Goal: Information Seeking & Learning: Learn about a topic

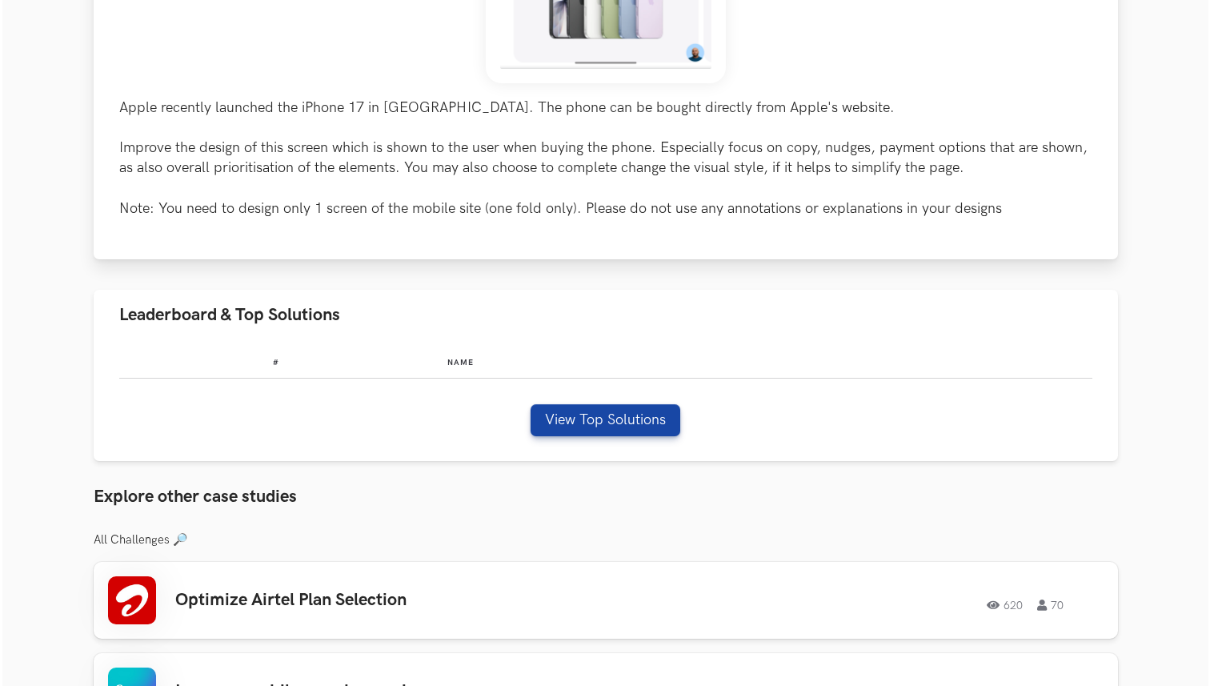
scroll to position [657, 0]
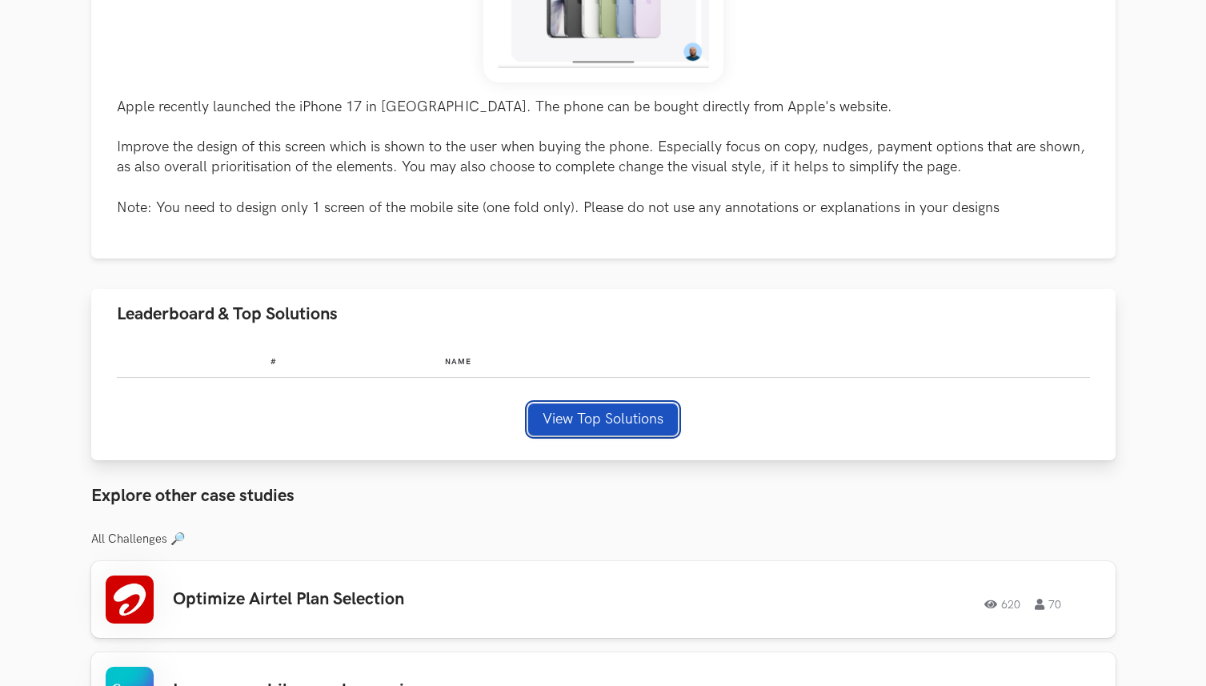
click at [561, 414] on button "View Top Solutions" at bounding box center [603, 419] width 150 height 32
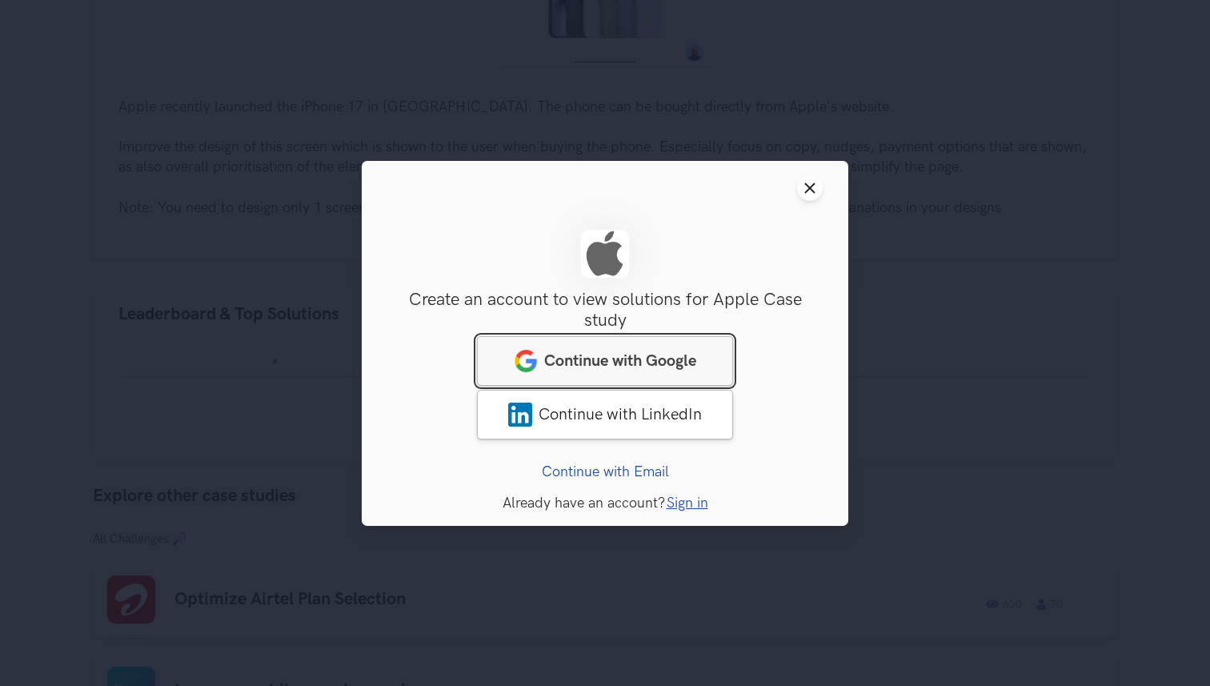
click at [605, 364] on span "Continue with Google" at bounding box center [620, 359] width 152 height 19
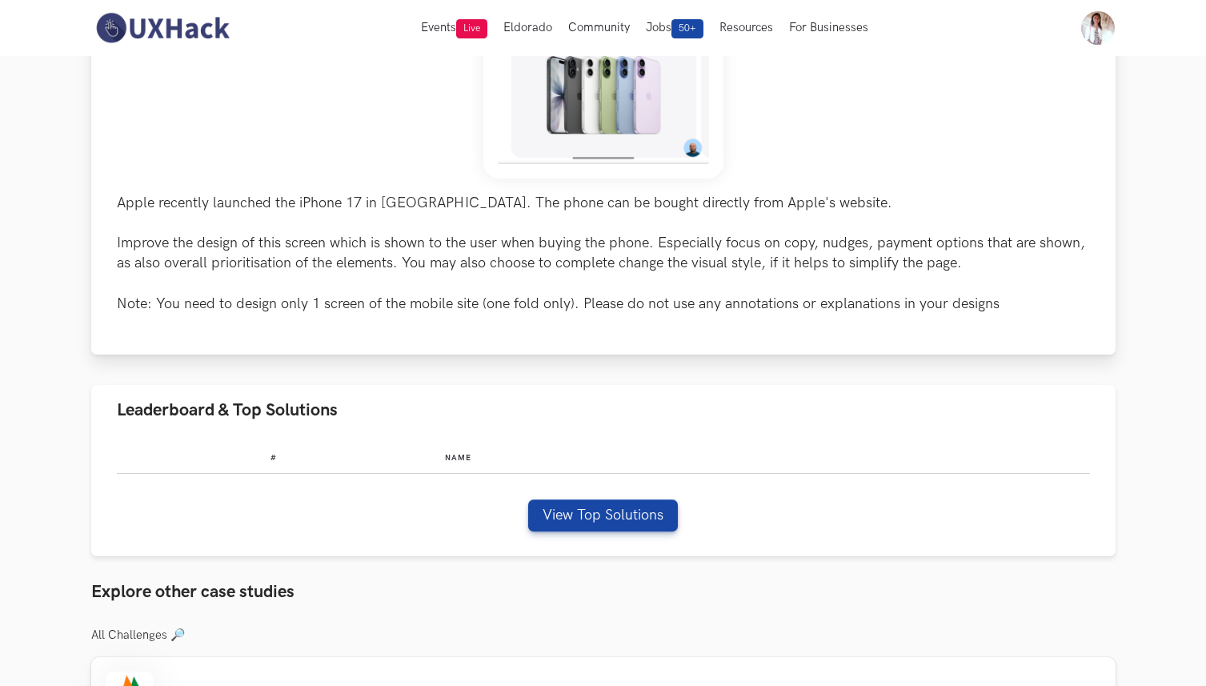
scroll to position [612, 0]
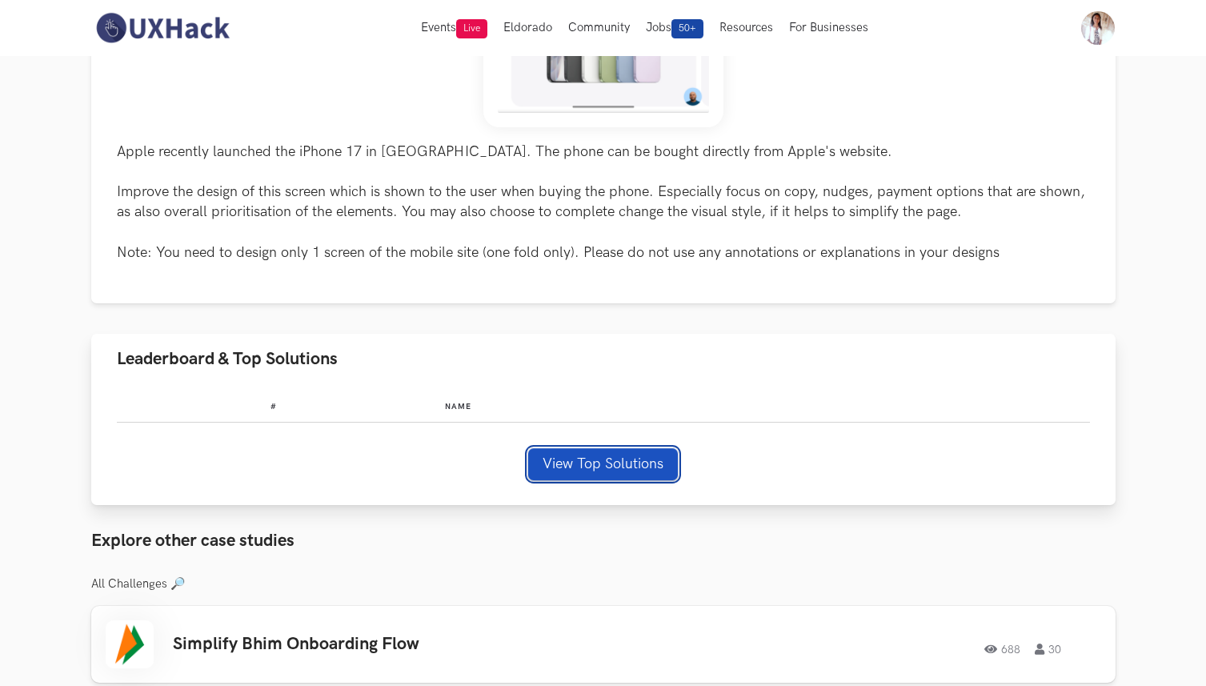
click at [612, 470] on button "View Top Solutions" at bounding box center [603, 464] width 150 height 32
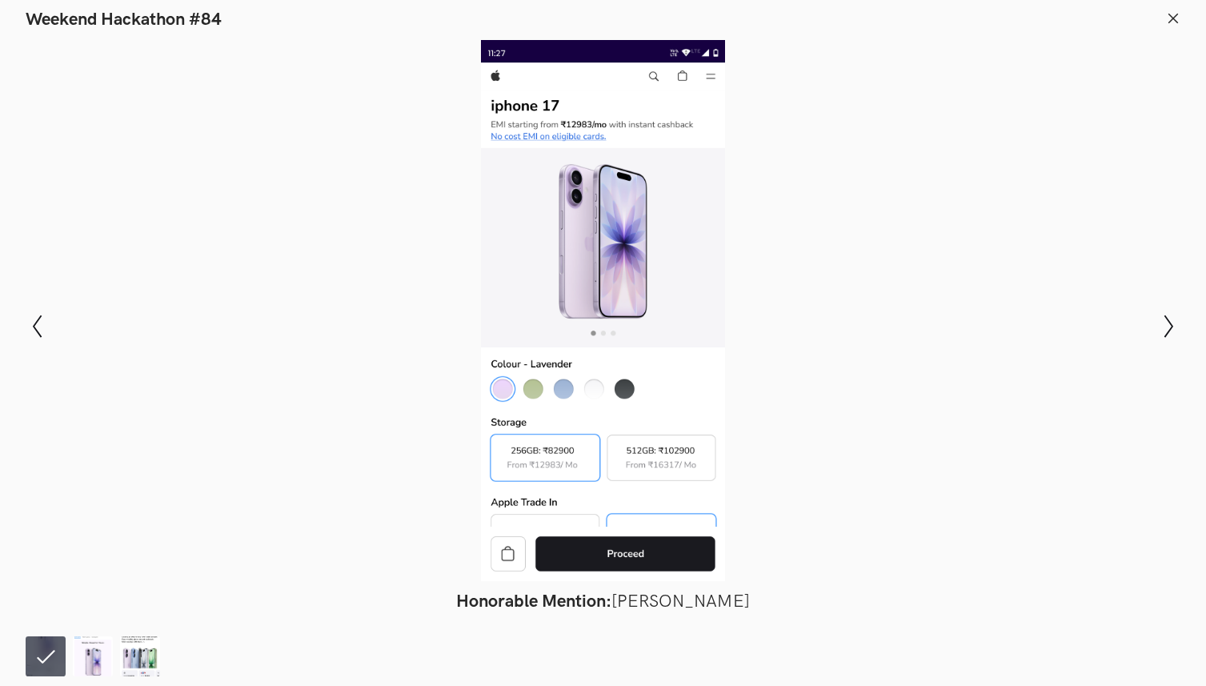
scroll to position [654, 0]
click at [617, 554] on div at bounding box center [602, 310] width 1089 height 541
click at [97, 650] on img at bounding box center [93, 656] width 40 height 40
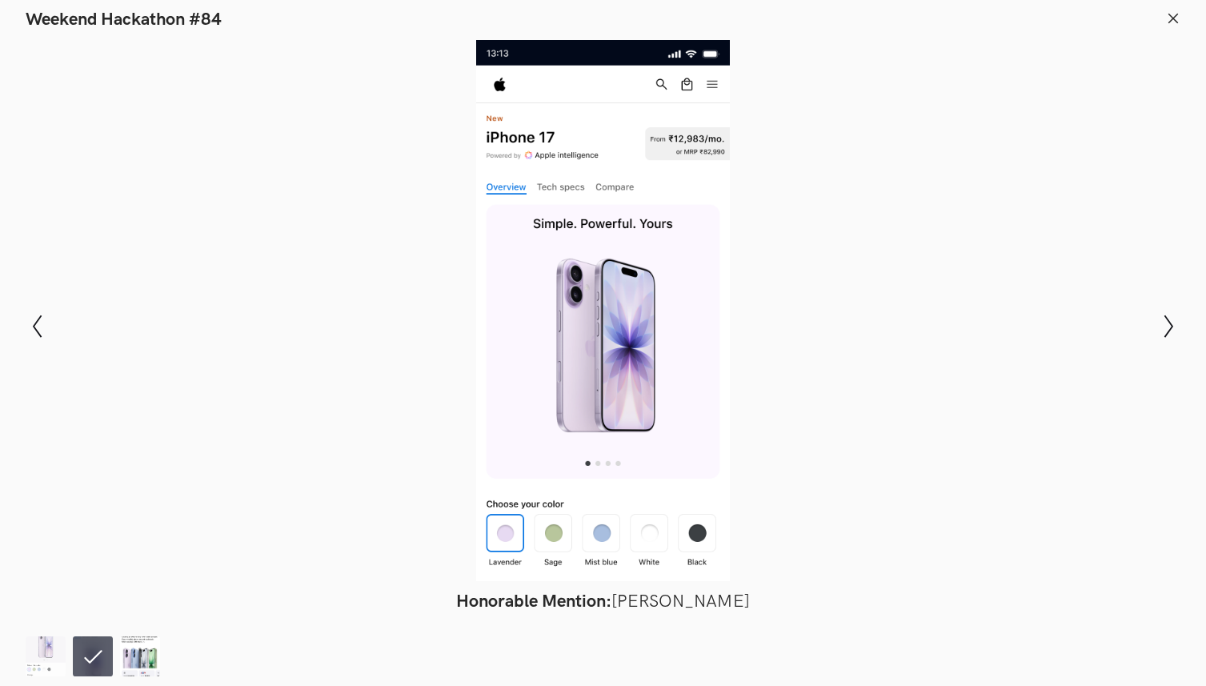
click at [130, 660] on img at bounding box center [140, 656] width 40 height 40
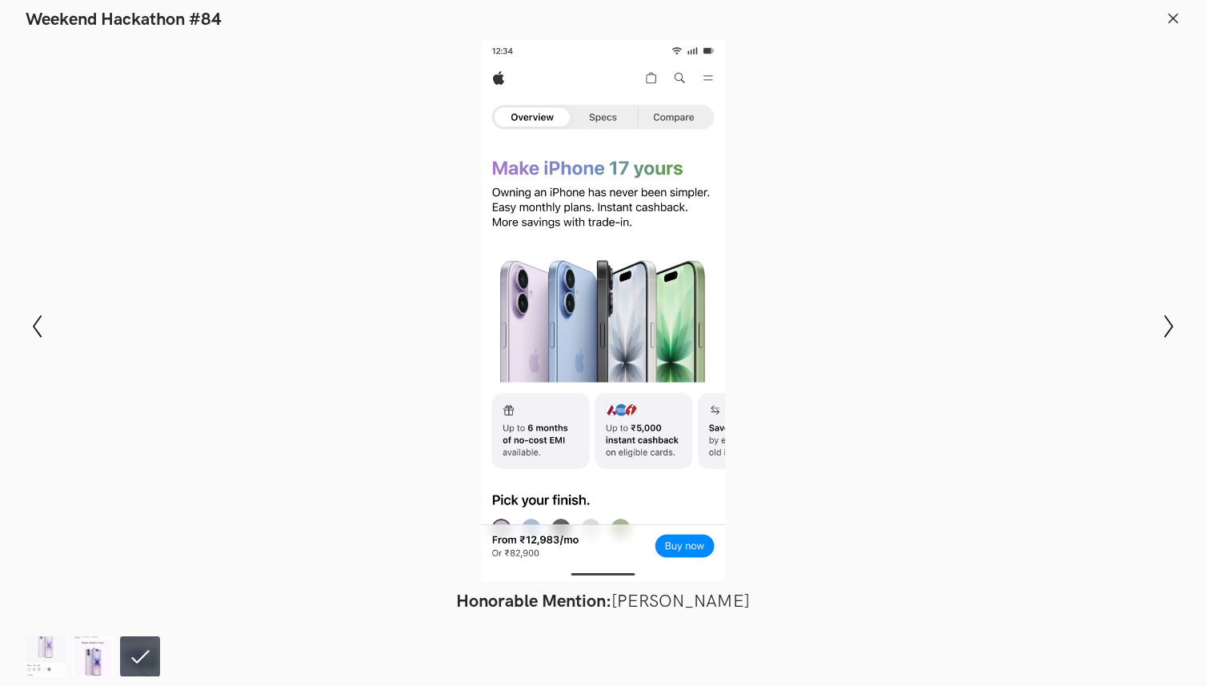
click at [98, 661] on img at bounding box center [93, 656] width 40 height 40
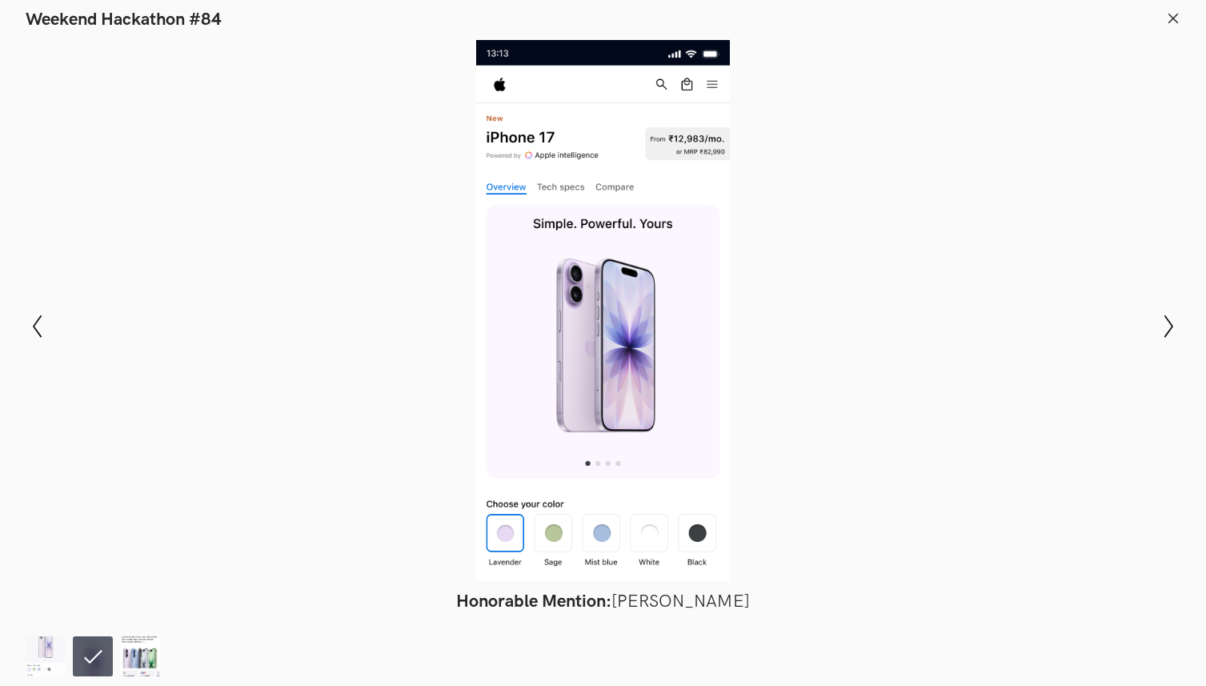
click at [132, 663] on img at bounding box center [140, 656] width 40 height 40
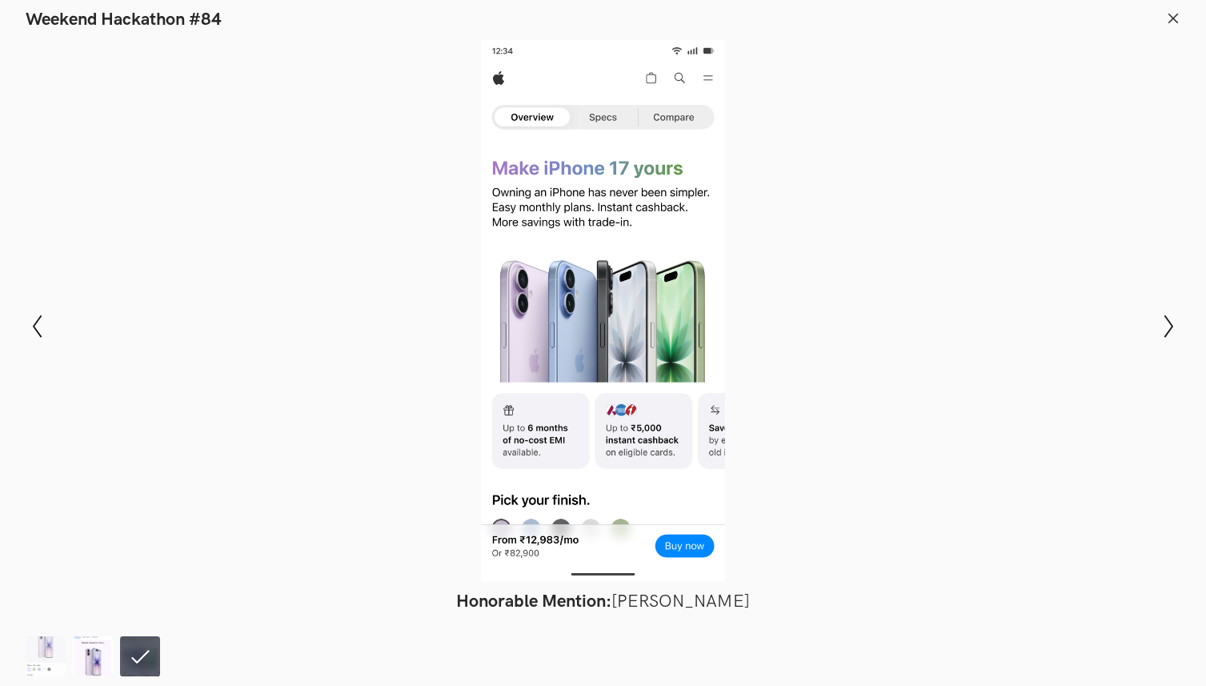
click at [105, 661] on img at bounding box center [93, 656] width 40 height 40
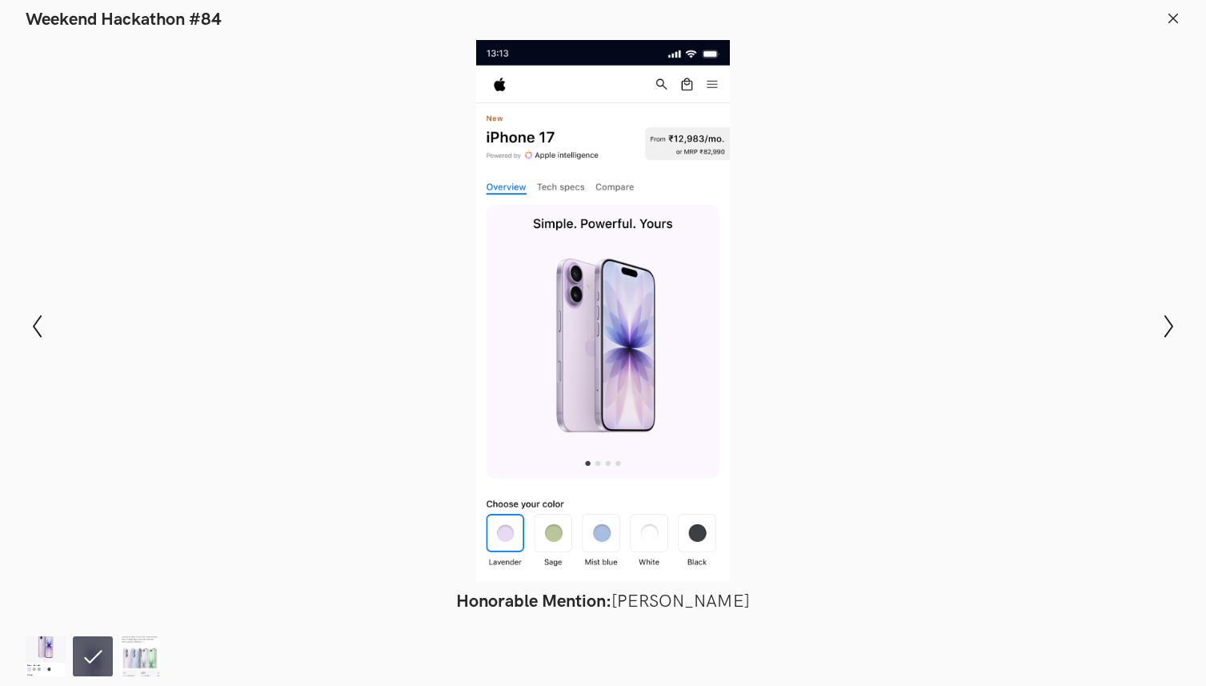
click at [52, 649] on img at bounding box center [46, 656] width 40 height 40
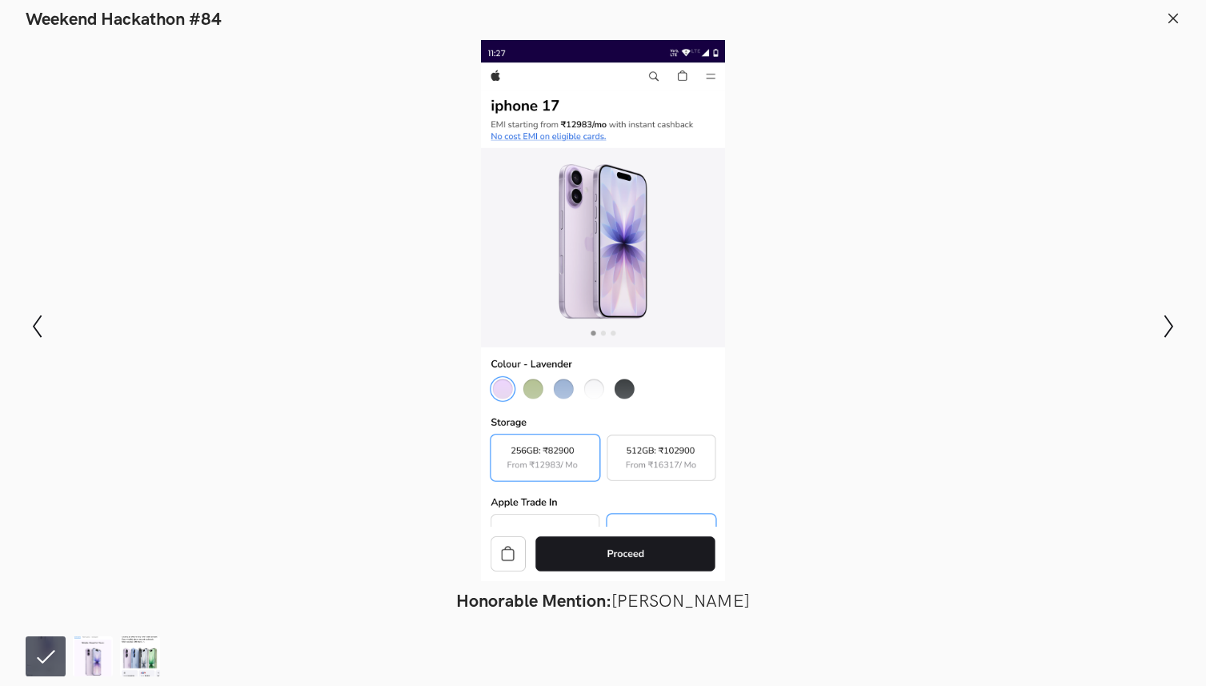
click at [1171, 16] on line at bounding box center [1173, 18] width 9 height 9
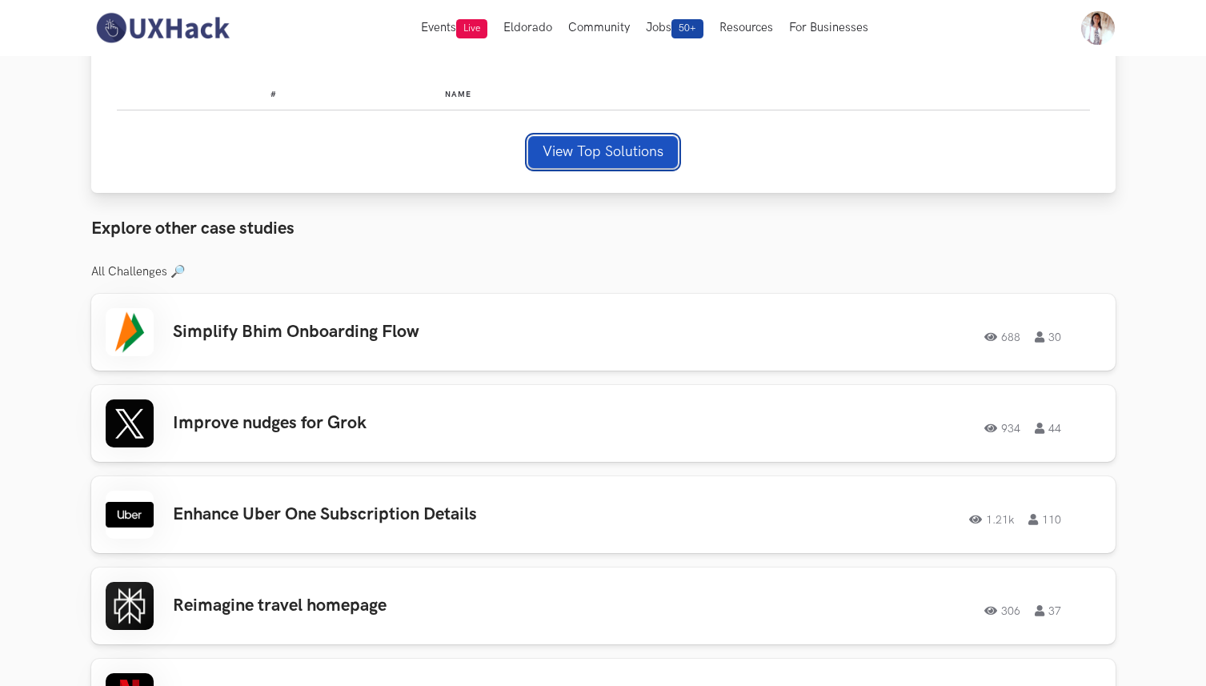
scroll to position [926, 0]
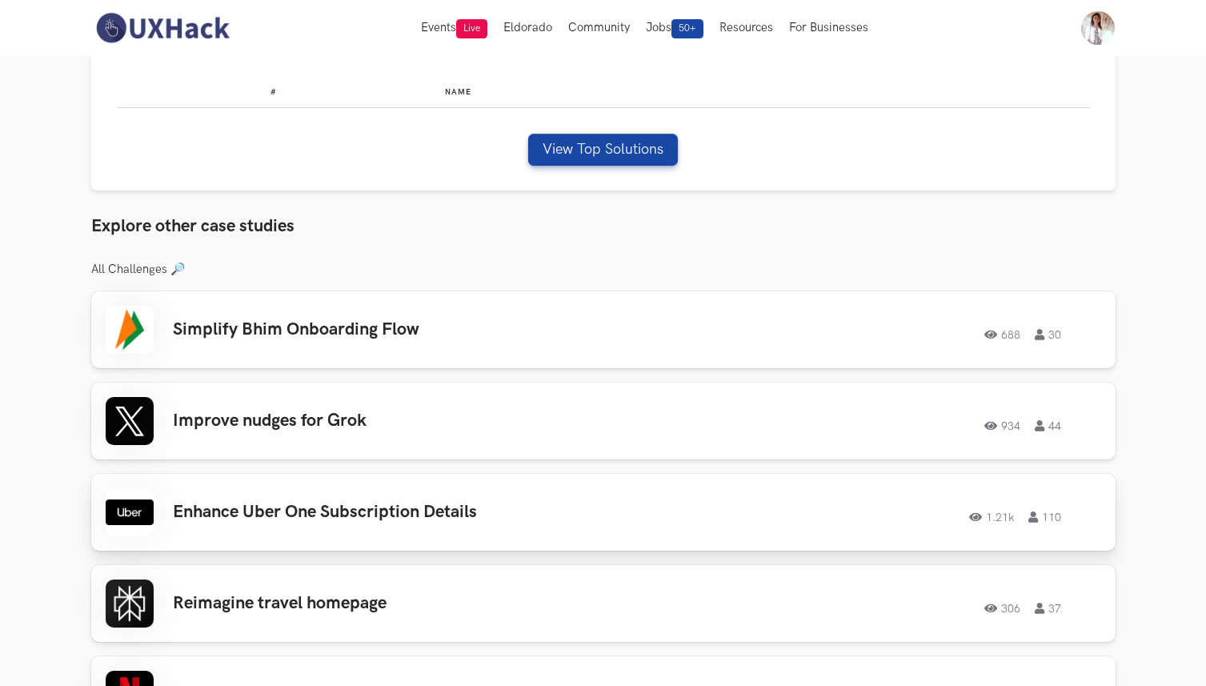
click at [409, 518] on h3 "Enhance Uber One Subscription Details" at bounding box center [400, 512] width 454 height 21
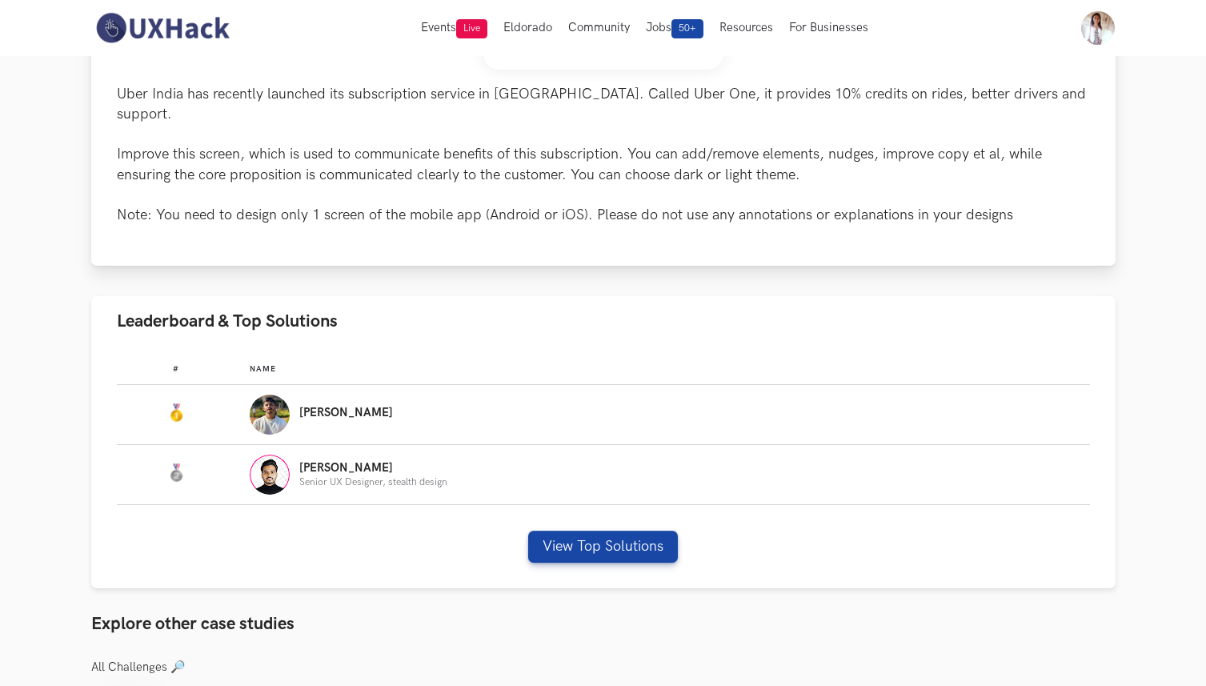
scroll to position [662, 0]
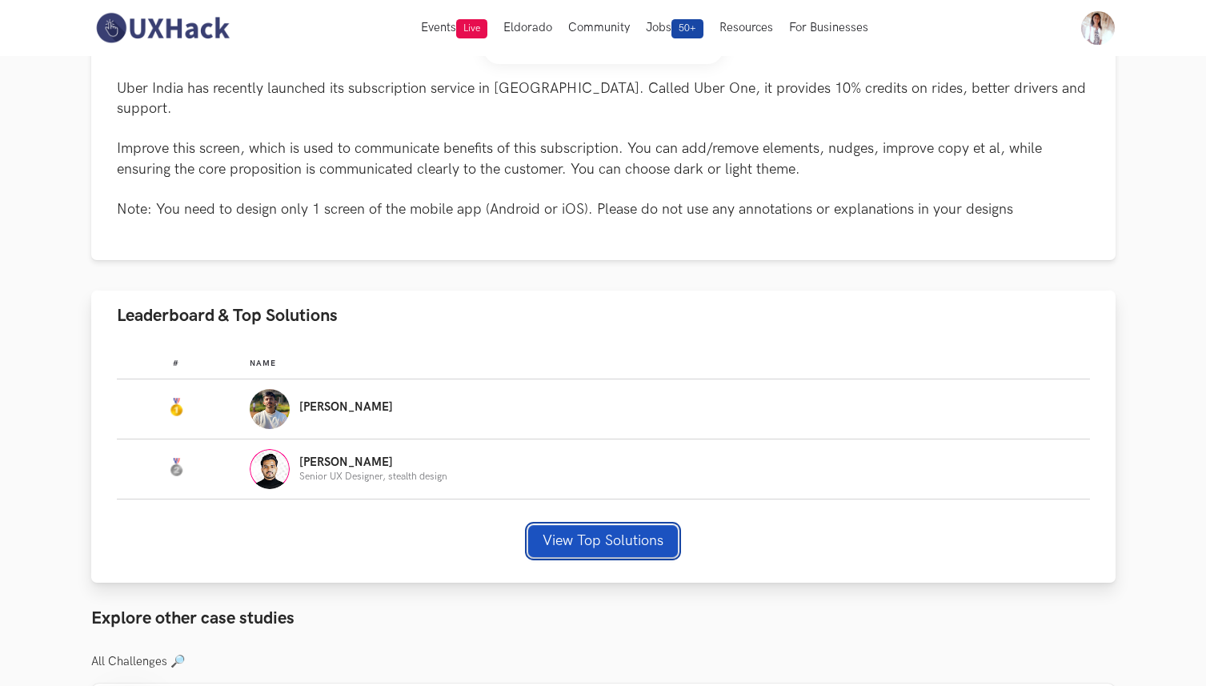
click at [550, 525] on button "View Top Solutions" at bounding box center [603, 541] width 150 height 32
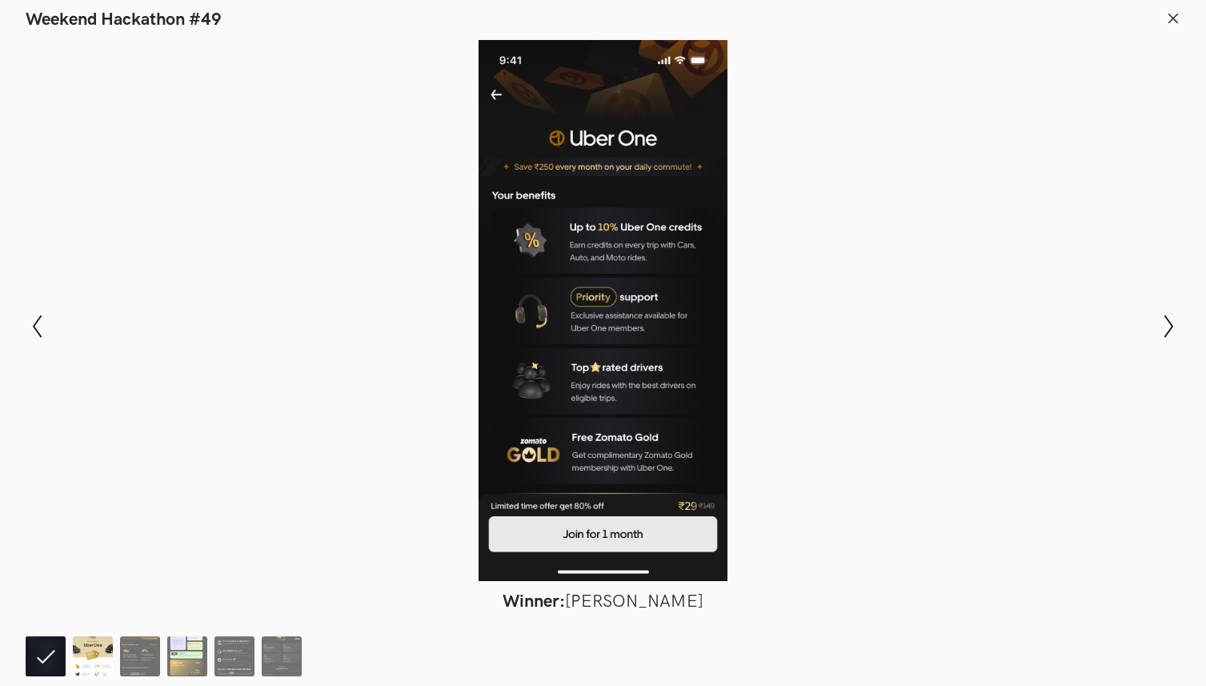
click at [92, 659] on img at bounding box center [93, 656] width 40 height 40
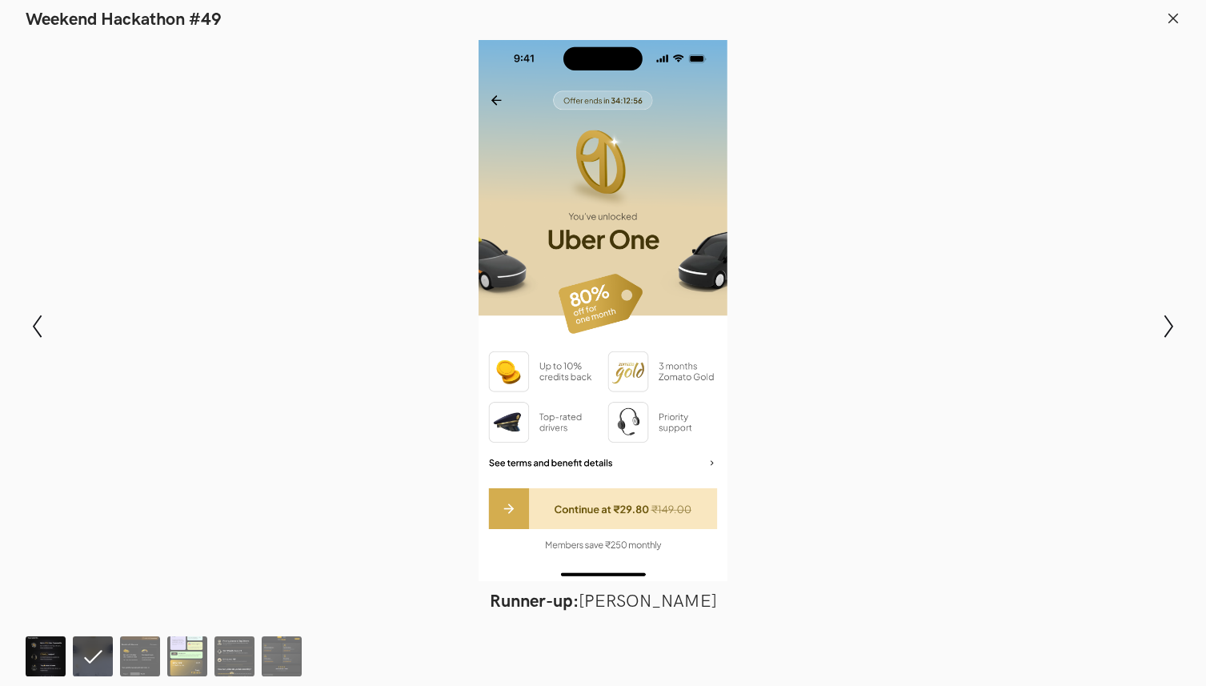
click at [54, 656] on img at bounding box center [46, 656] width 40 height 40
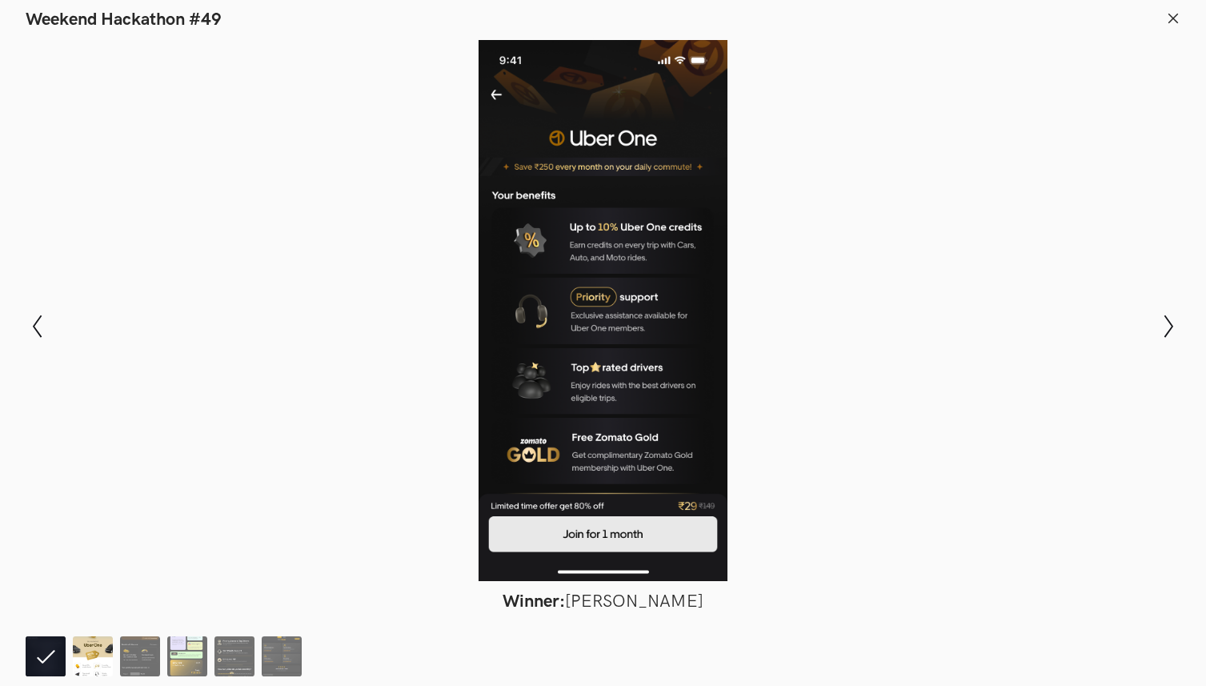
click at [98, 660] on img at bounding box center [93, 656] width 40 height 40
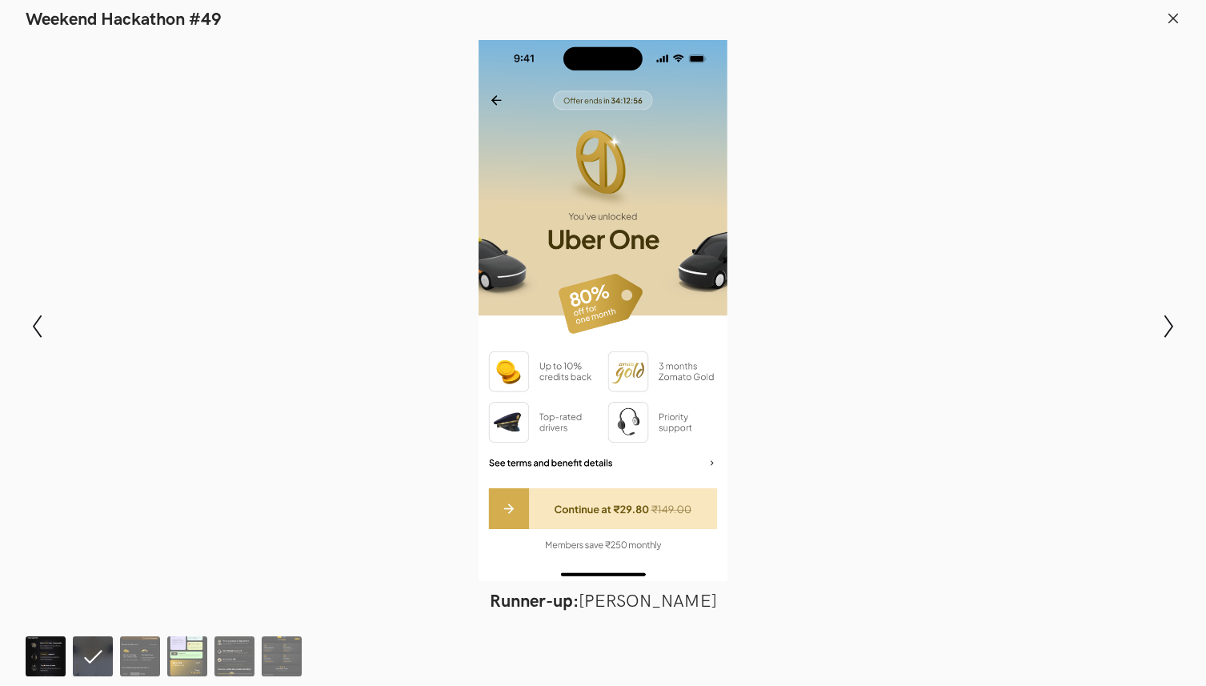
click at [61, 662] on img at bounding box center [46, 656] width 40 height 40
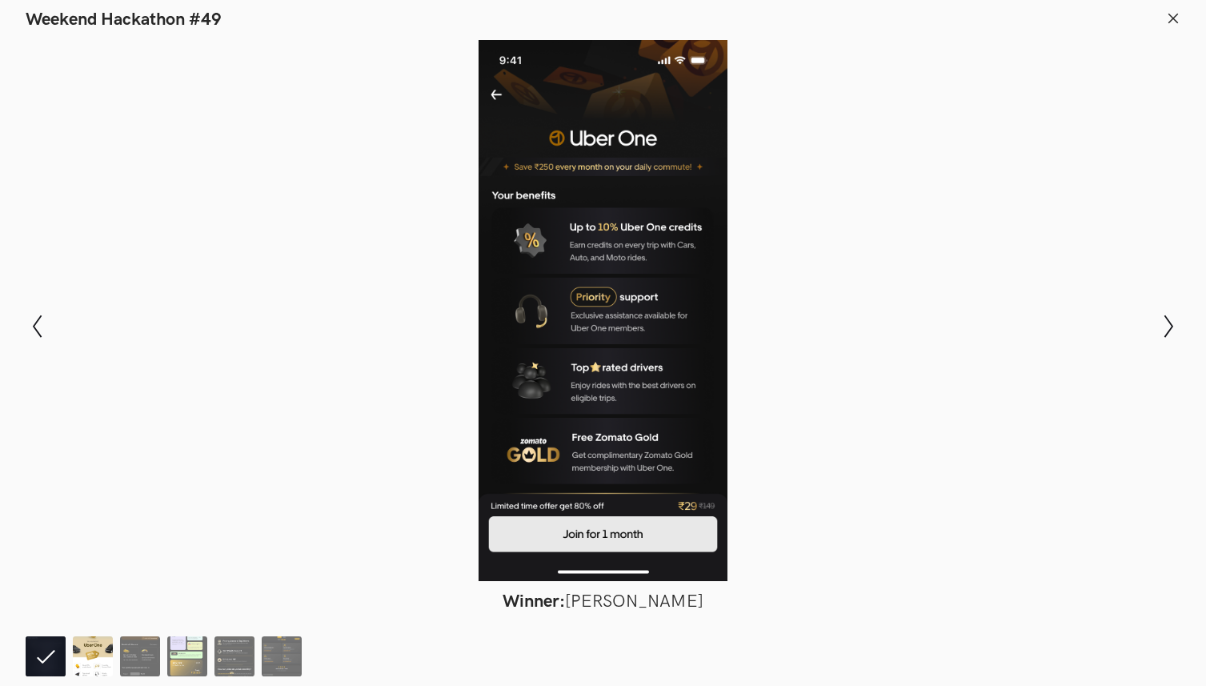
click at [91, 666] on img at bounding box center [93, 656] width 40 height 40
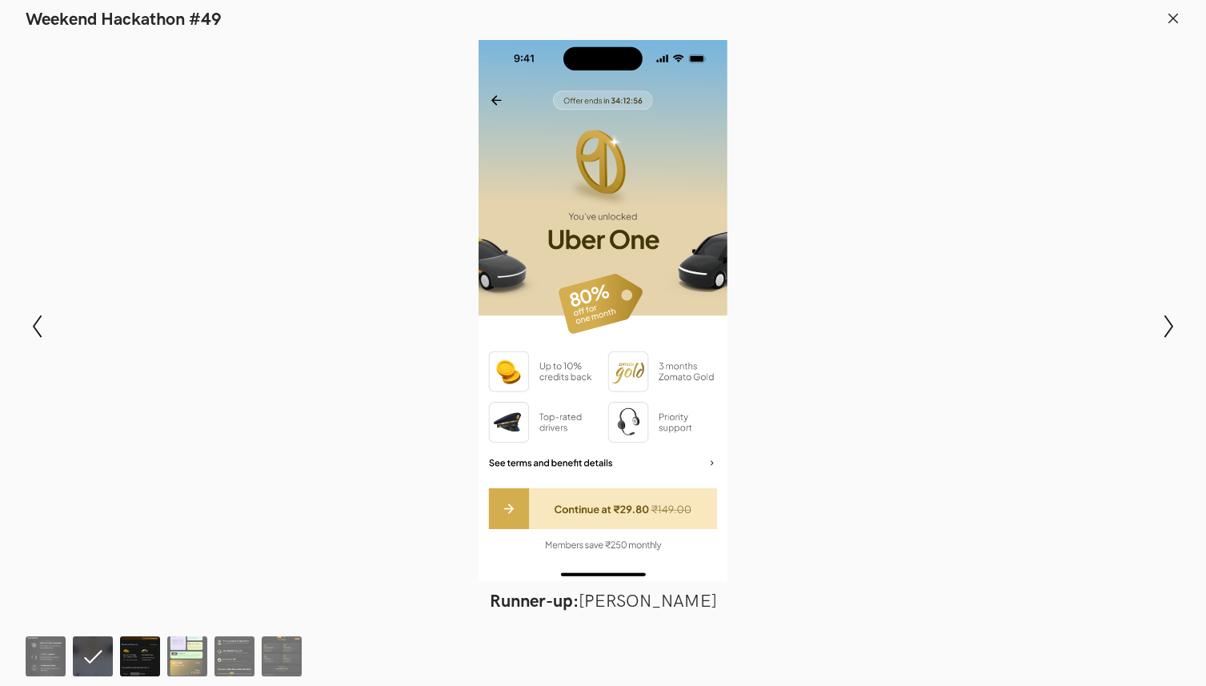
click at [141, 666] on img at bounding box center [140, 656] width 40 height 40
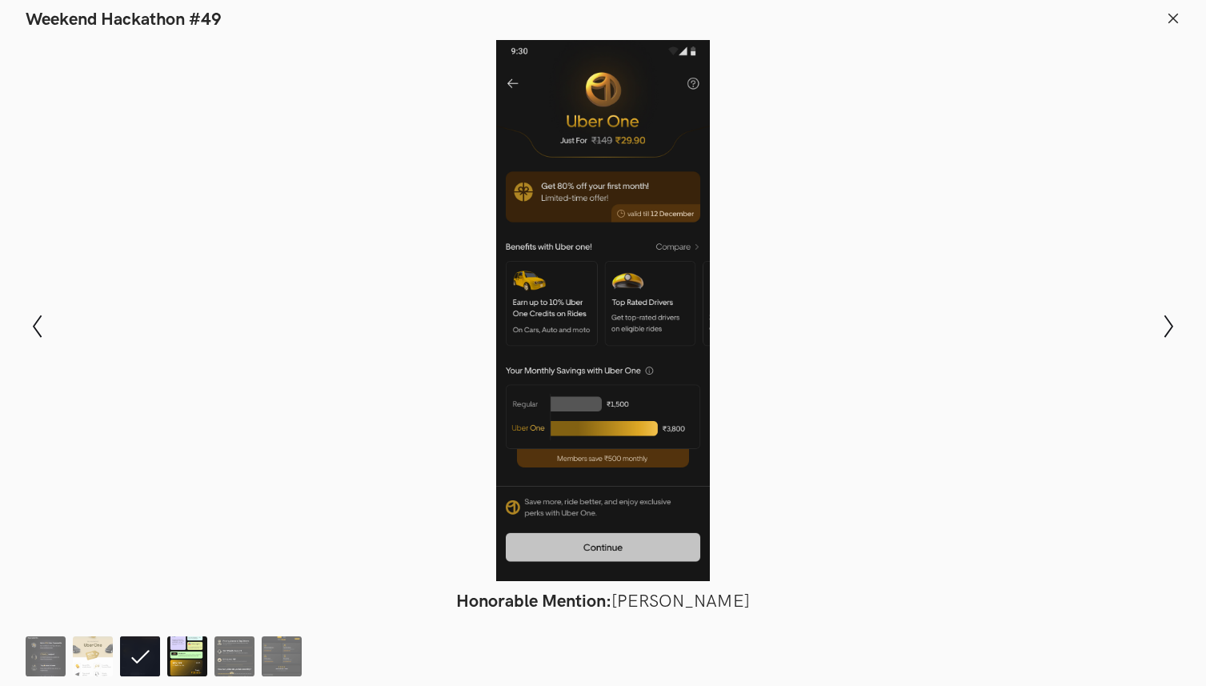
click at [184, 657] on img at bounding box center [187, 656] width 40 height 40
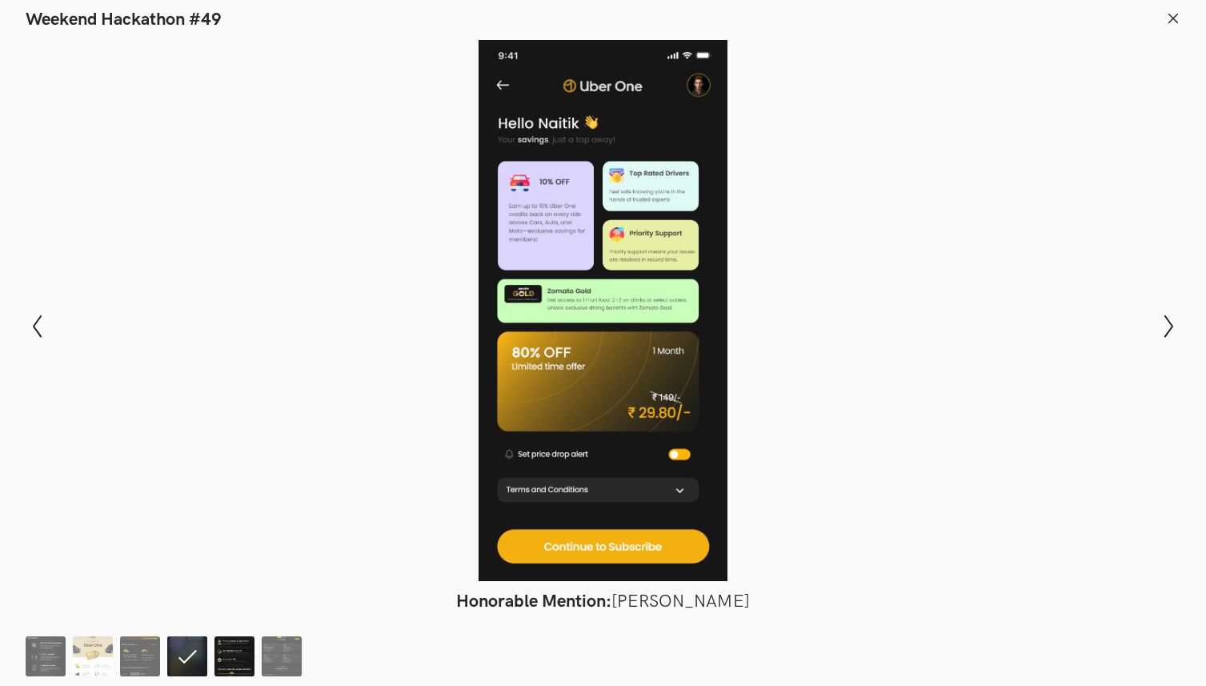
click at [230, 657] on img at bounding box center [234, 656] width 40 height 40
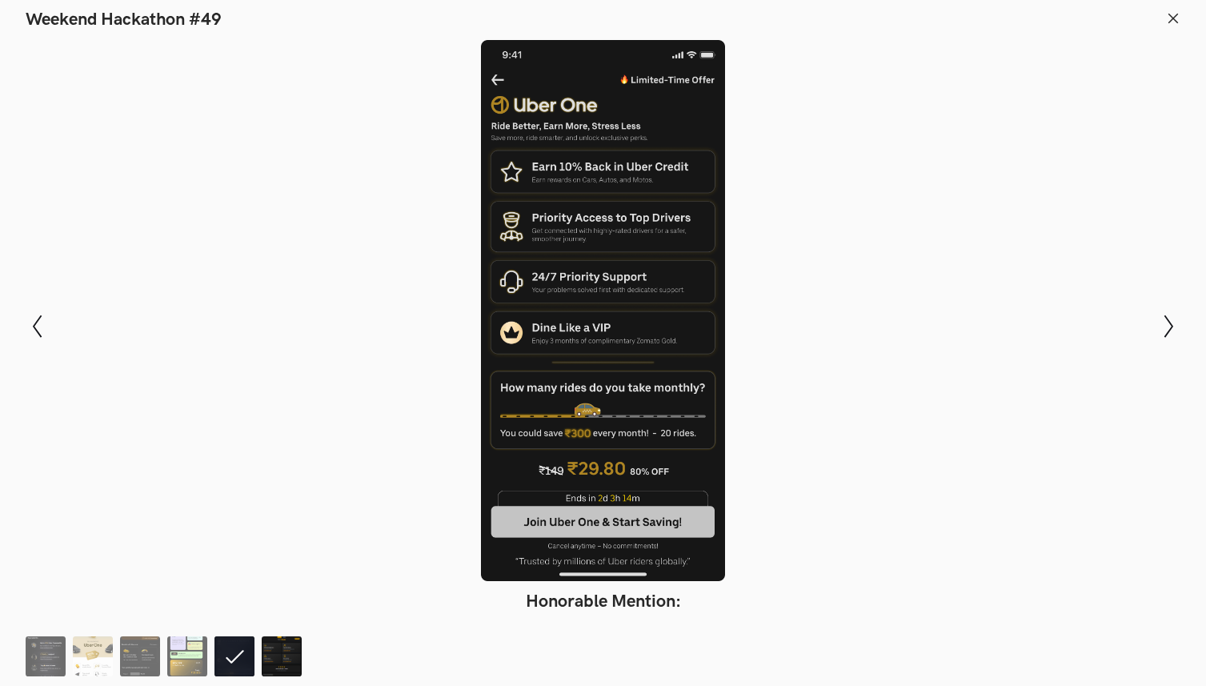
click at [268, 661] on img at bounding box center [282, 656] width 40 height 40
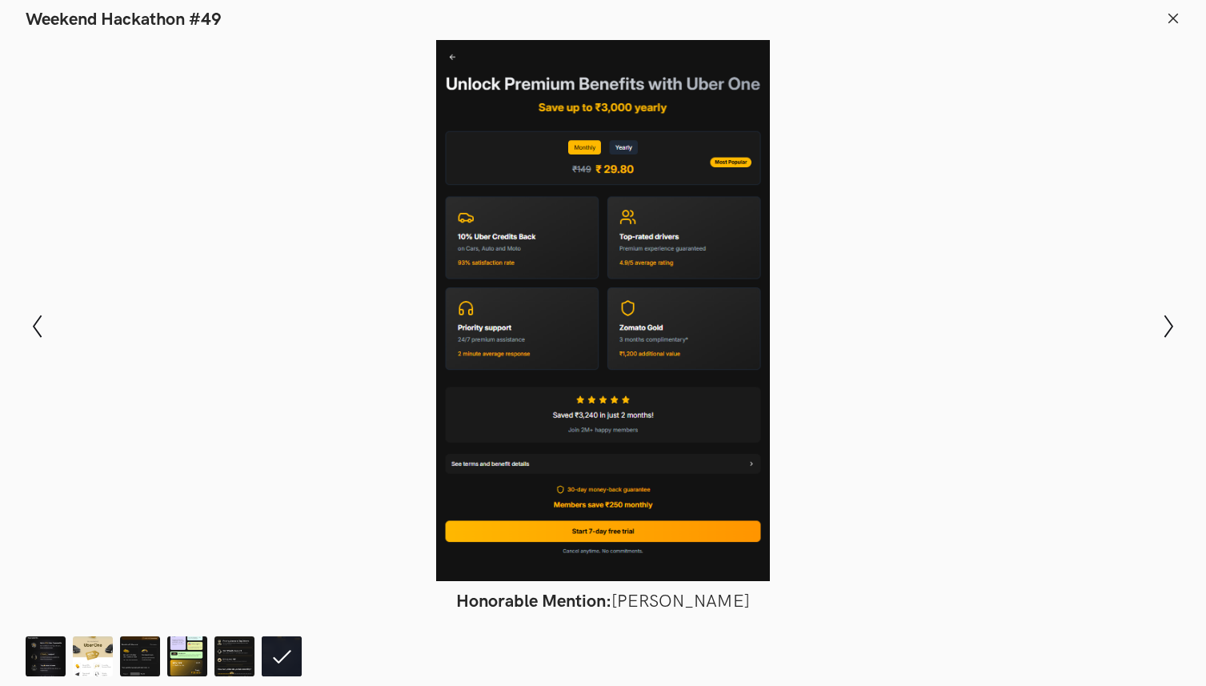
click at [1172, 19] on icon at bounding box center [1173, 18] width 14 height 14
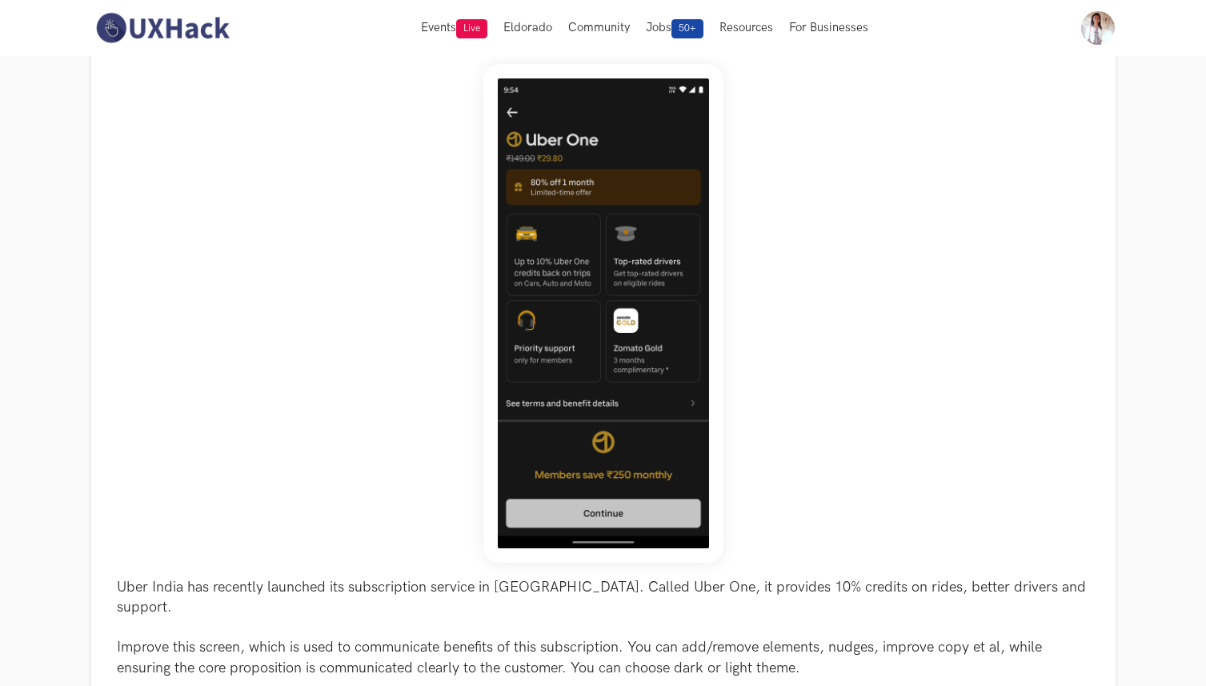
scroll to position [0, 0]
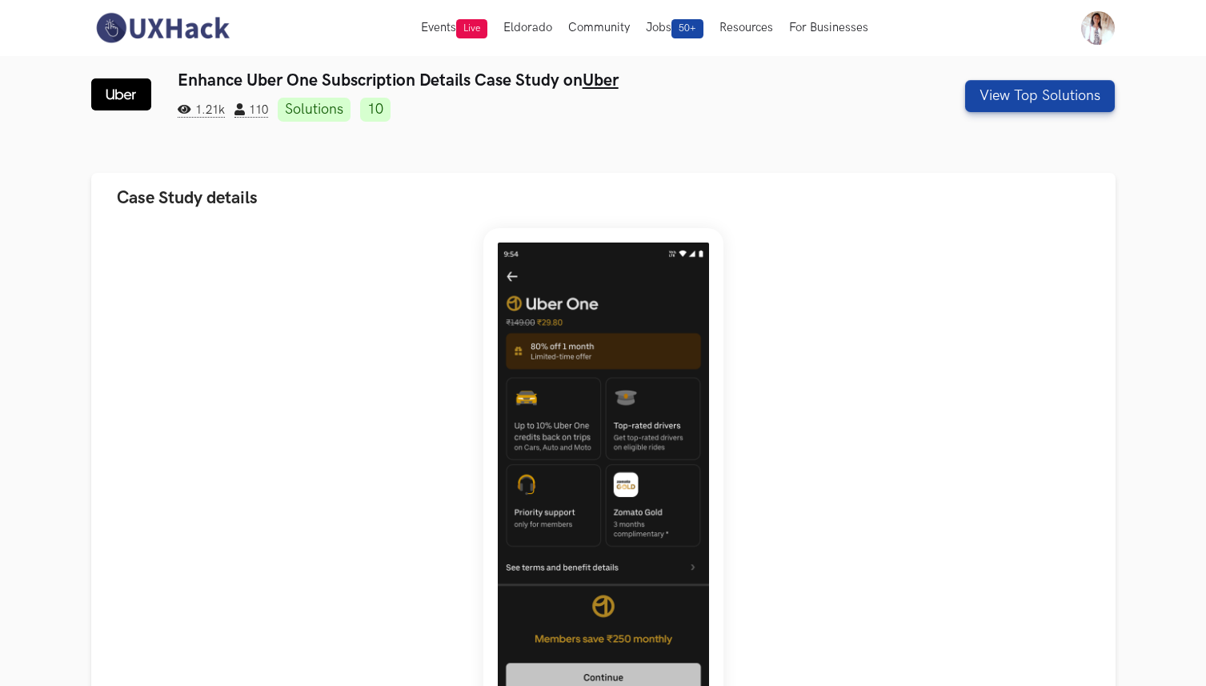
click at [161, 31] on img at bounding box center [162, 28] width 142 height 34
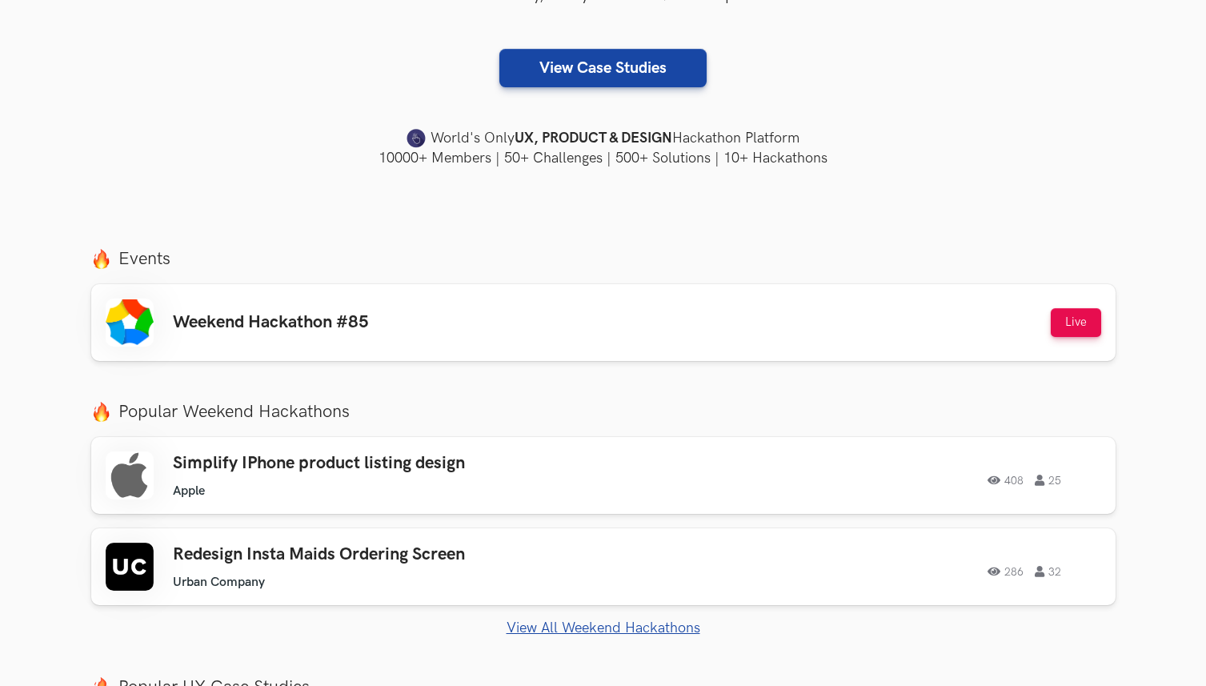
scroll to position [379, 0]
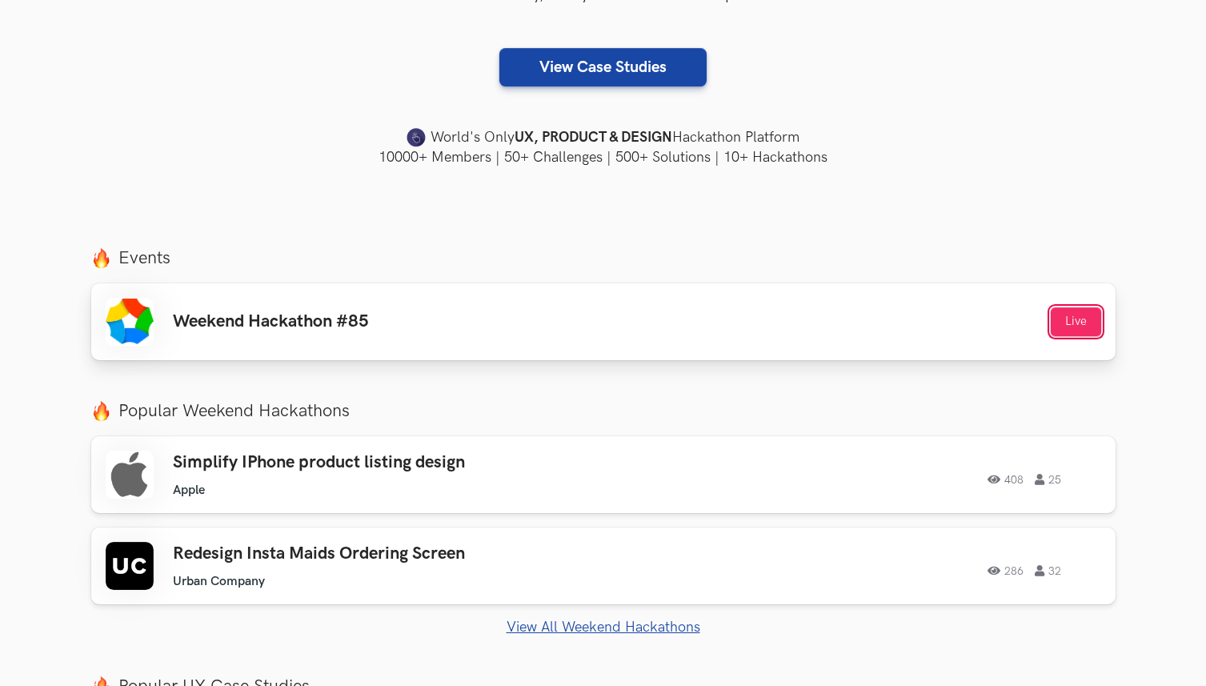
click at [1064, 322] on button "Live" at bounding box center [1075, 321] width 50 height 29
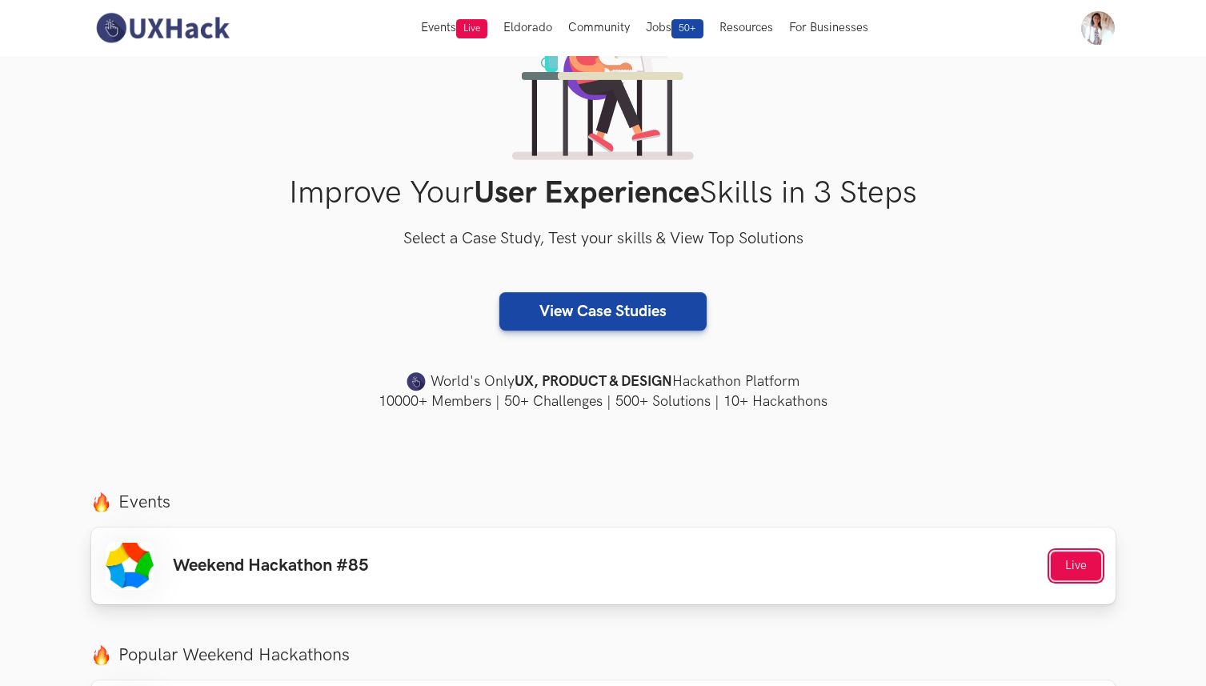
scroll to position [0, 0]
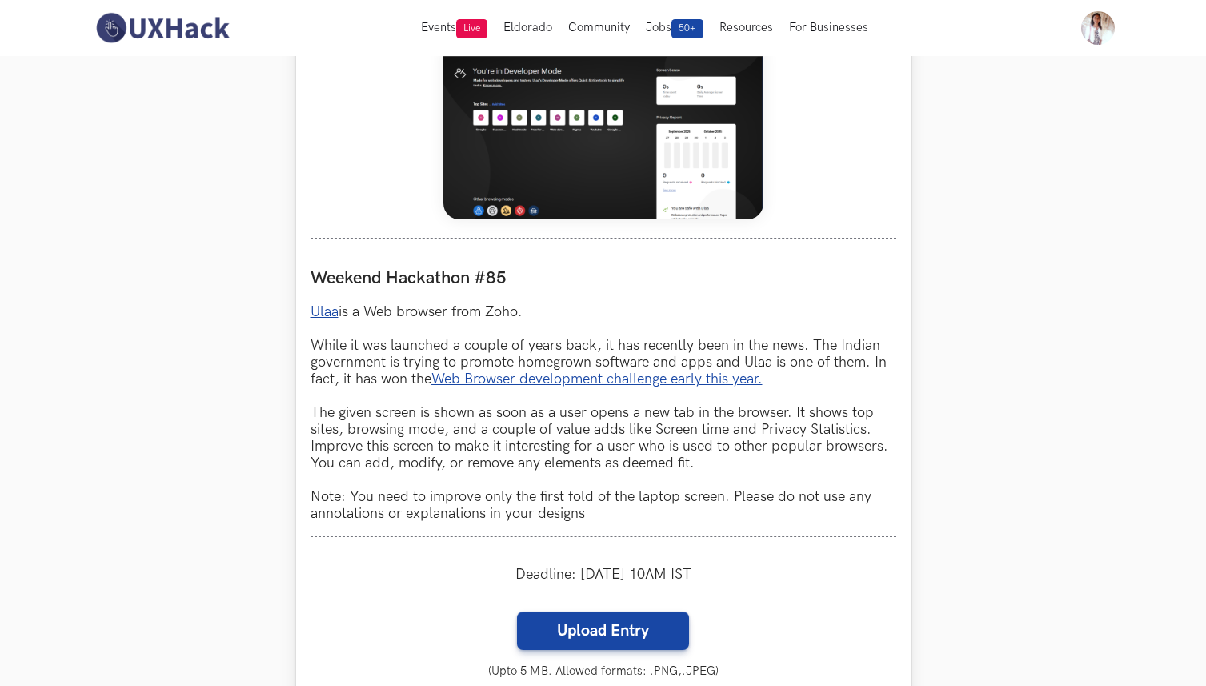
scroll to position [685, 0]
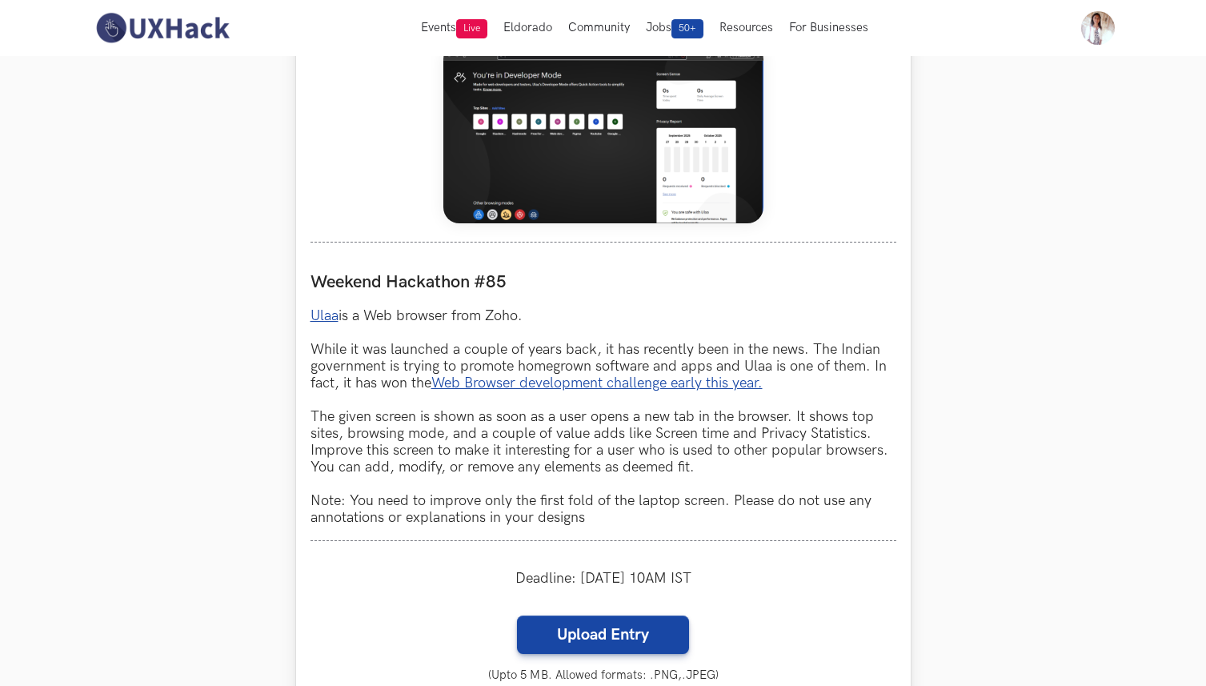
click at [323, 313] on link "Ulaa" at bounding box center [324, 315] width 28 height 17
click at [665, 386] on link "Web Browser development challenge early this year." at bounding box center [596, 382] width 331 height 17
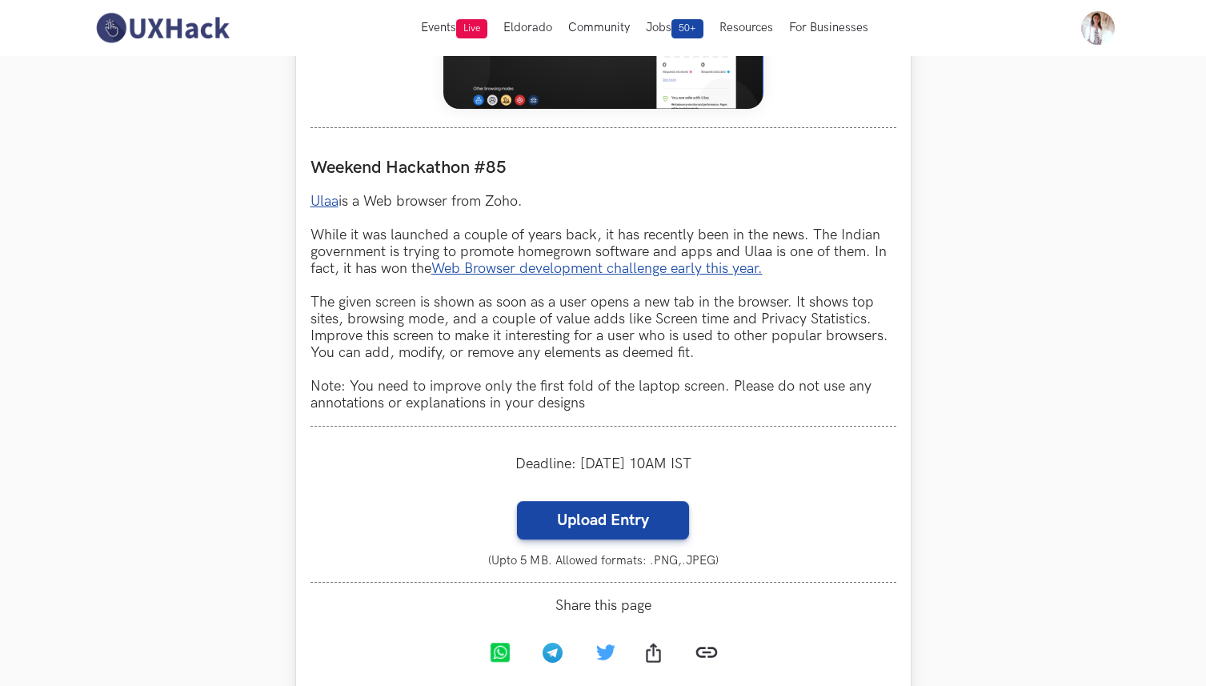
scroll to position [800, 0]
click at [465, 330] on p "Ulaa is a Web browser from Zoho. While it was launched a couple of years back, …" at bounding box center [603, 301] width 586 height 218
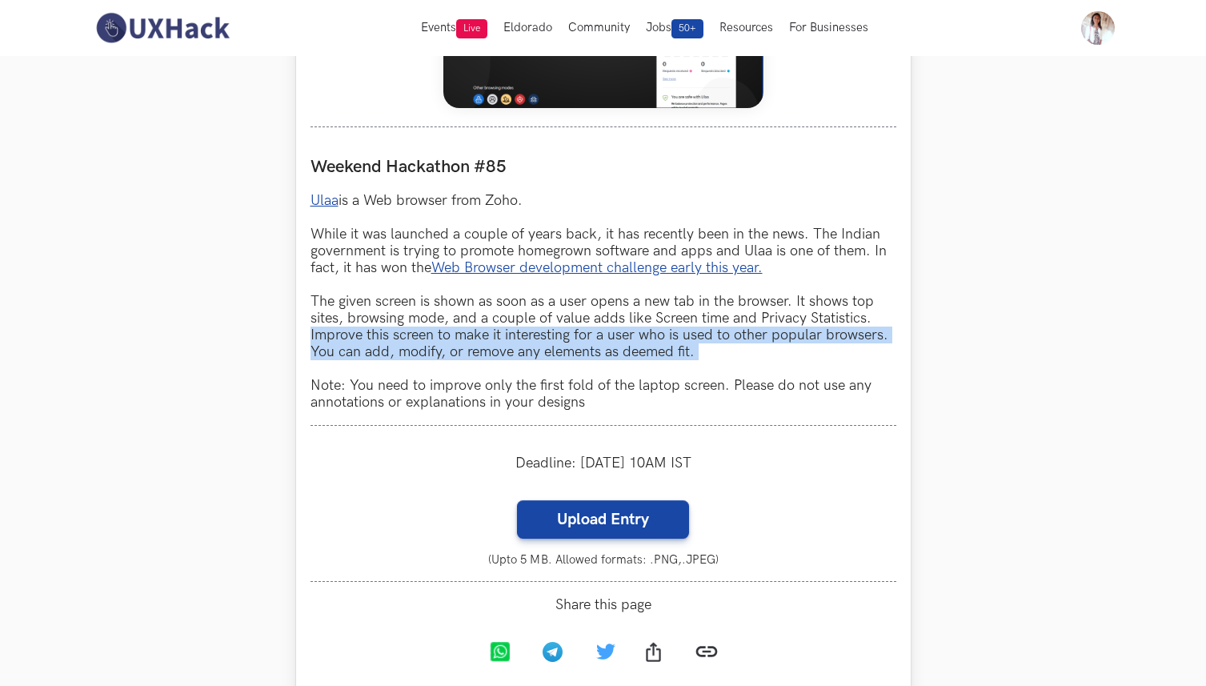
click at [469, 321] on p "Ulaa is a Web browser from Zoho. While it was launched a couple of years back, …" at bounding box center [603, 301] width 586 height 218
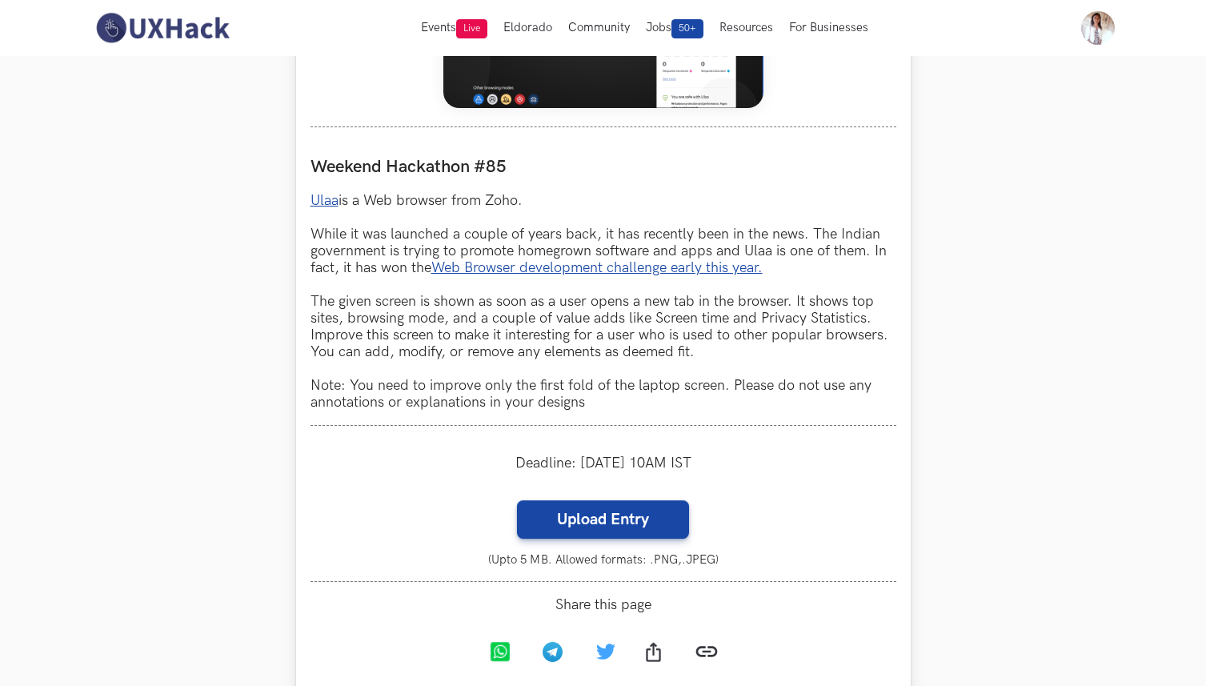
click at [469, 321] on p "Ulaa is a Web browser from Zoho. While it was launched a couple of years back, …" at bounding box center [603, 301] width 586 height 218
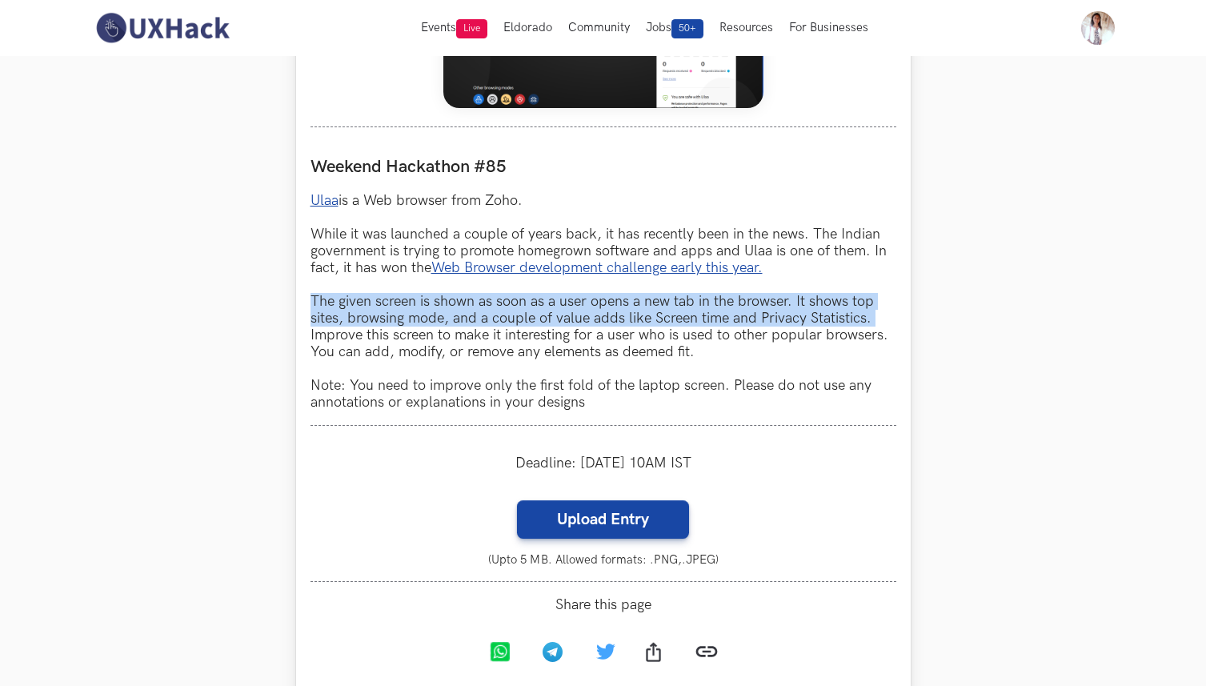
click at [482, 390] on p "Ulaa is a Web browser from Zoho. While it was launched a couple of years back, …" at bounding box center [603, 301] width 586 height 218
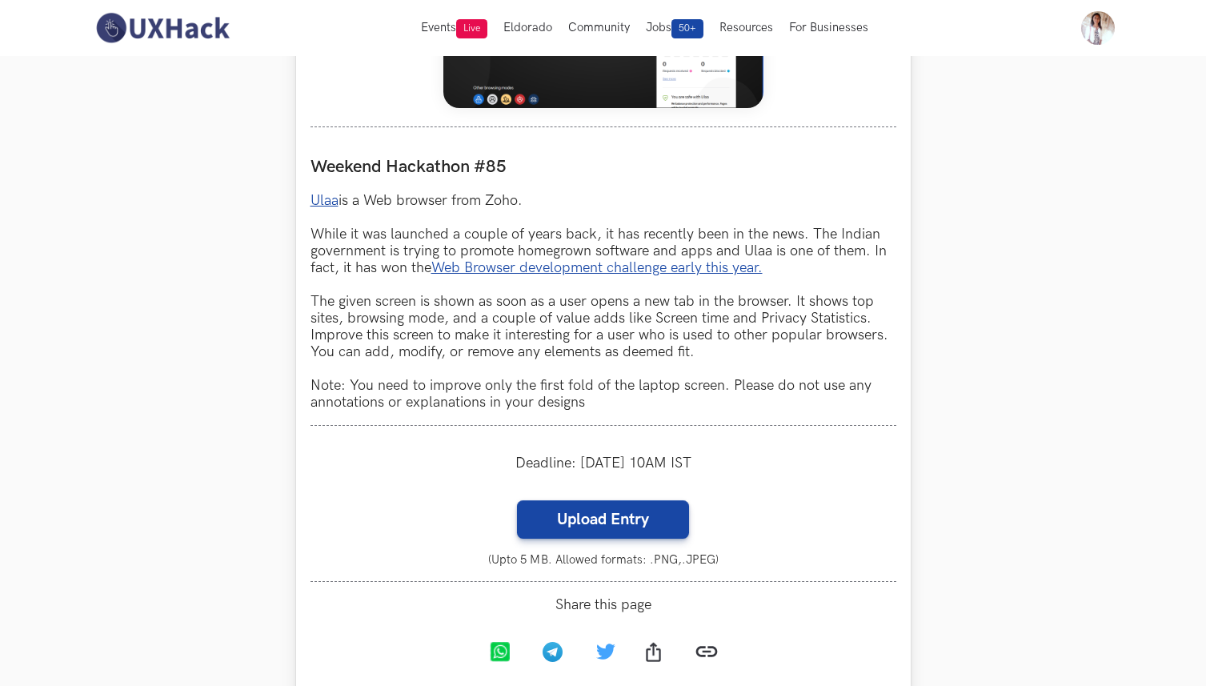
click at [482, 390] on p "Ulaa is a Web browser from Zoho. While it was launched a couple of years back, …" at bounding box center [603, 301] width 586 height 218
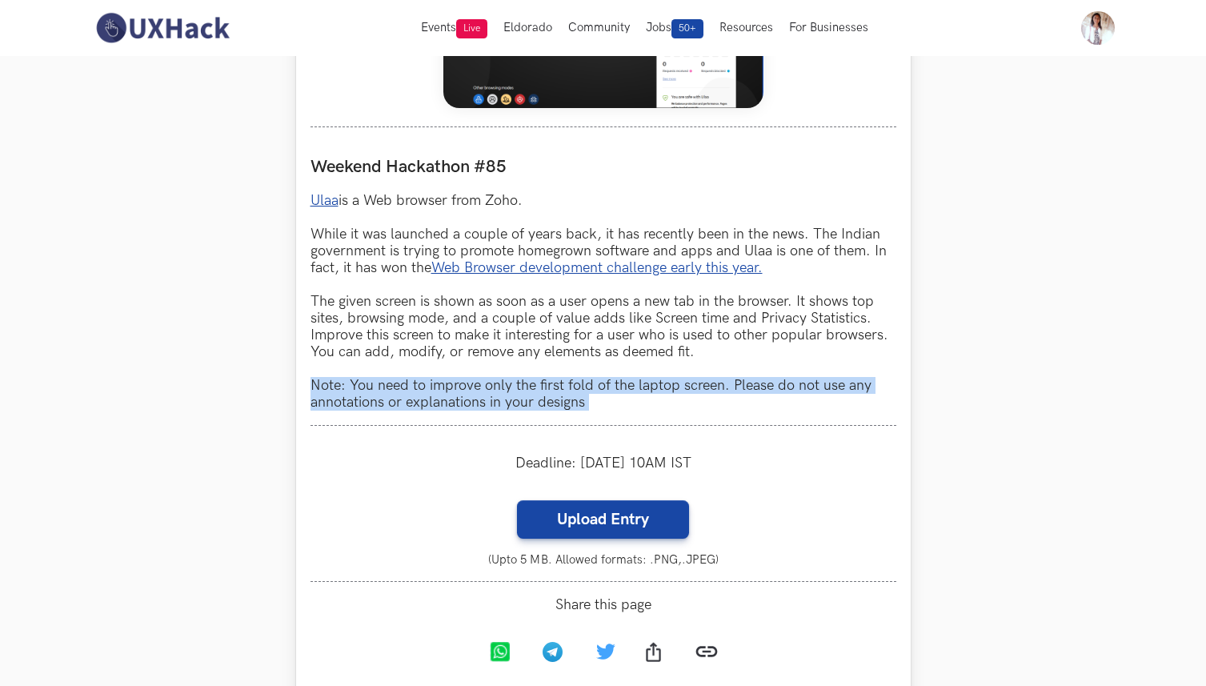
click at [468, 200] on p "Ulaa is a Web browser from Zoho. While it was launched a couple of years back, …" at bounding box center [603, 301] width 586 height 218
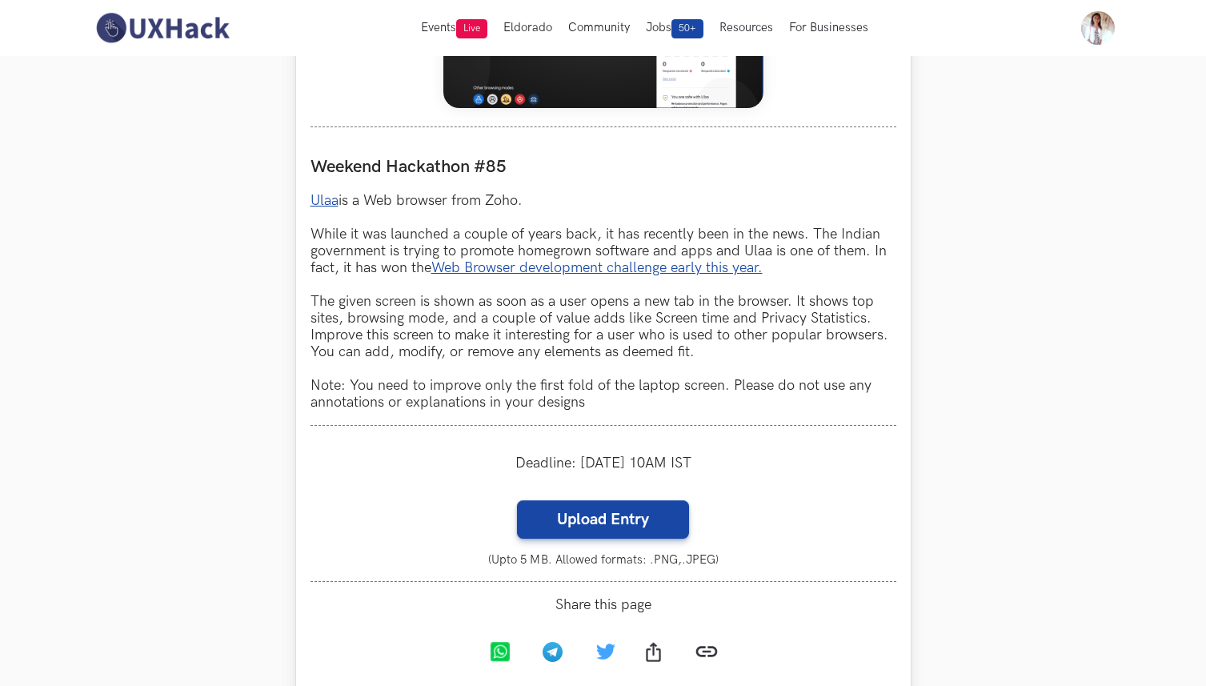
click at [468, 200] on p "Ulaa is a Web browser from Zoho. While it was launched a couple of years back, …" at bounding box center [603, 301] width 586 height 218
click at [443, 235] on p "Ulaa is a Web browser from Zoho. While it was launched a couple of years back, …" at bounding box center [603, 301] width 586 height 218
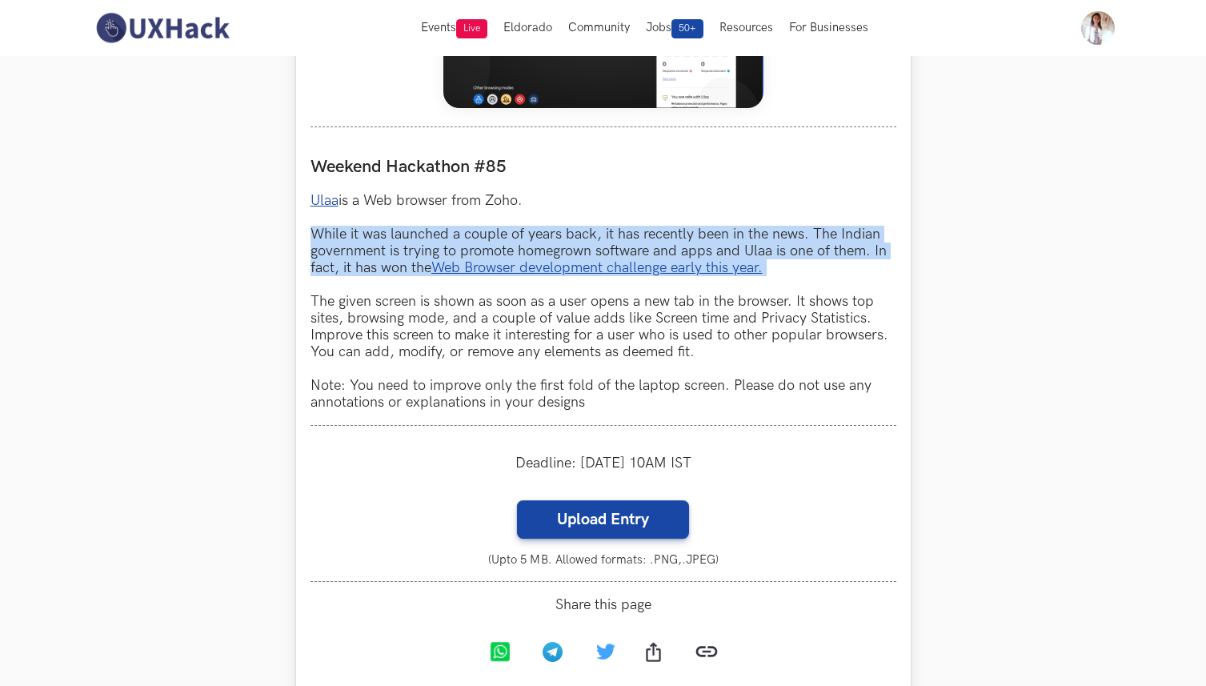
click at [428, 302] on p "Ulaa is a Web browser from Zoho. While it was launched a couple of years back, …" at bounding box center [603, 301] width 586 height 218
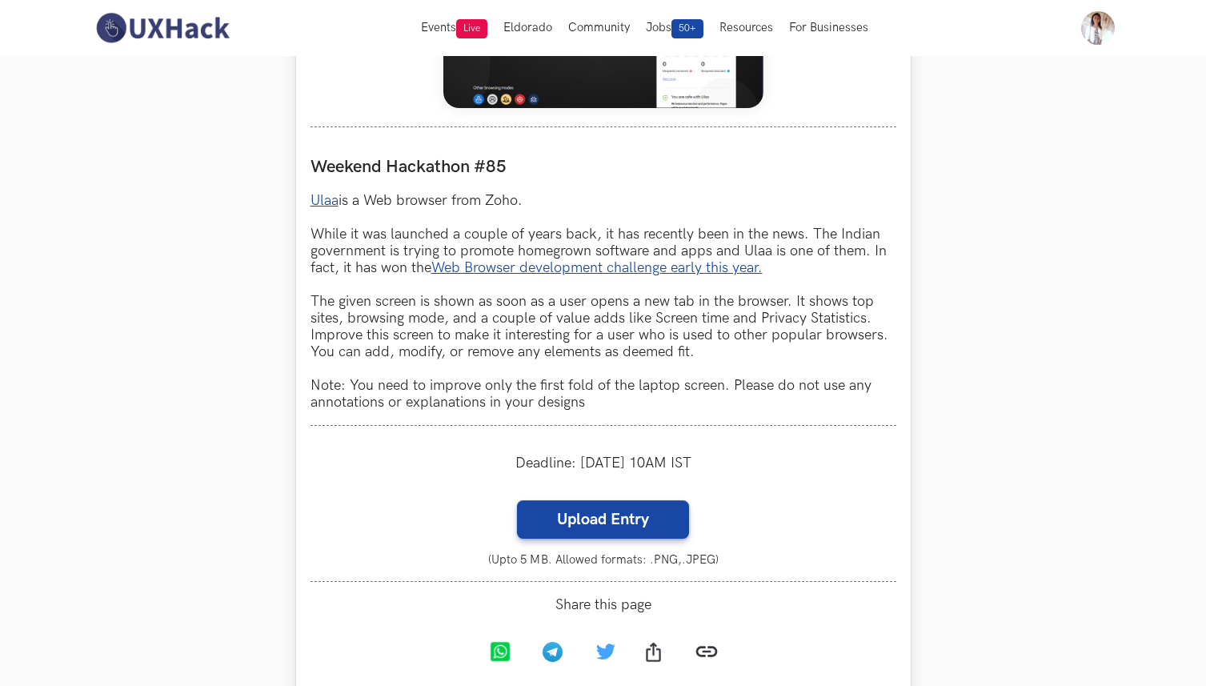
click at [428, 302] on p "Ulaa is a Web browser from Zoho. While it was launched a couple of years back, …" at bounding box center [603, 301] width 586 height 218
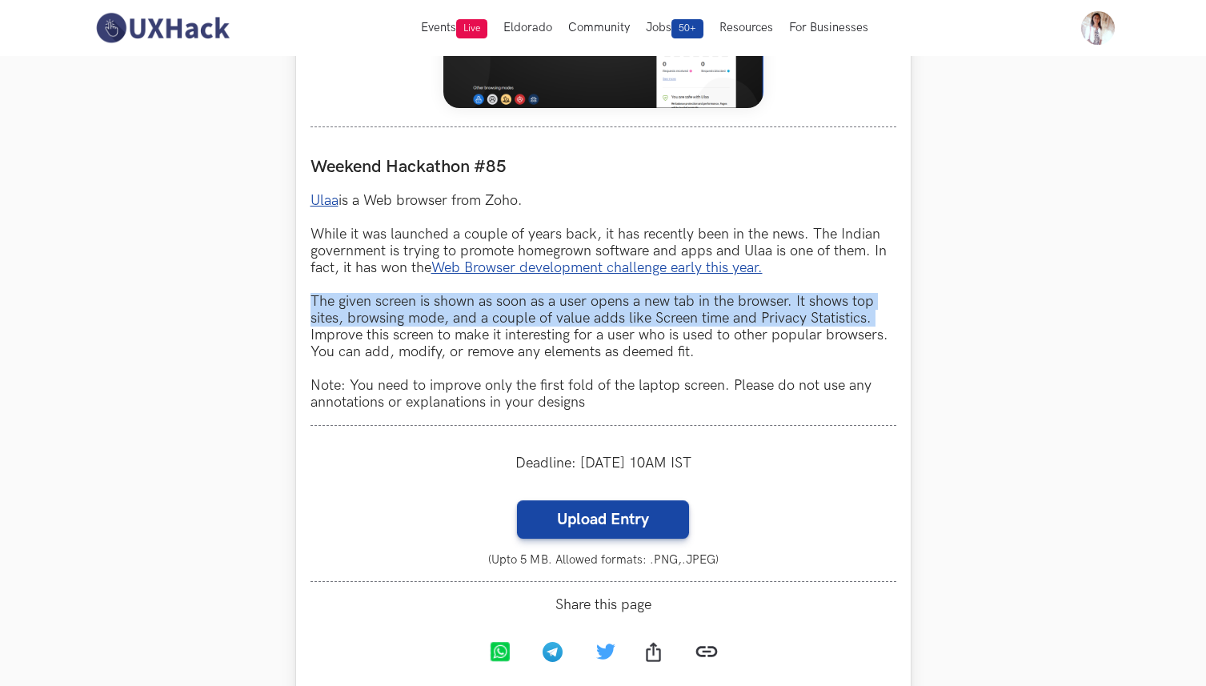
click at [433, 338] on p "Ulaa is a Web browser from Zoho. While it was launched a couple of years back, …" at bounding box center [603, 301] width 586 height 218
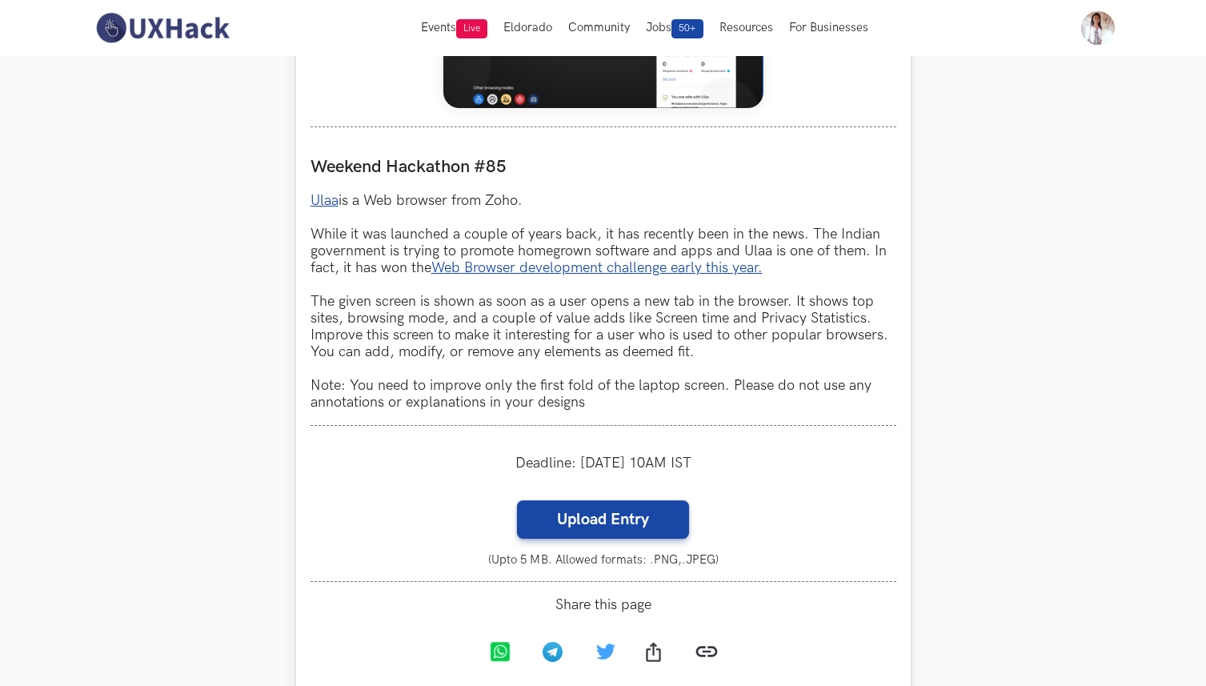
click at [433, 338] on p "Ulaa is a Web browser from Zoho. While it was launched a couple of years back, …" at bounding box center [603, 301] width 586 height 218
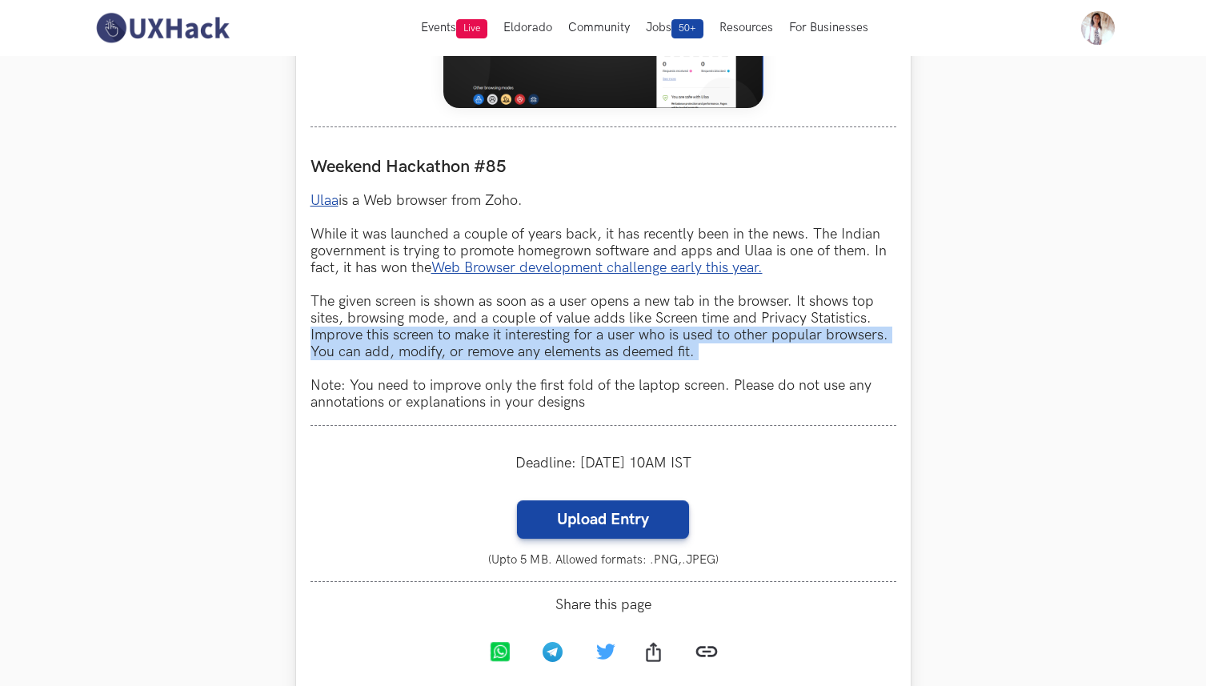
click at [442, 389] on p "Ulaa is a Web browser from Zoho. While it was launched a couple of years back, …" at bounding box center [603, 301] width 586 height 218
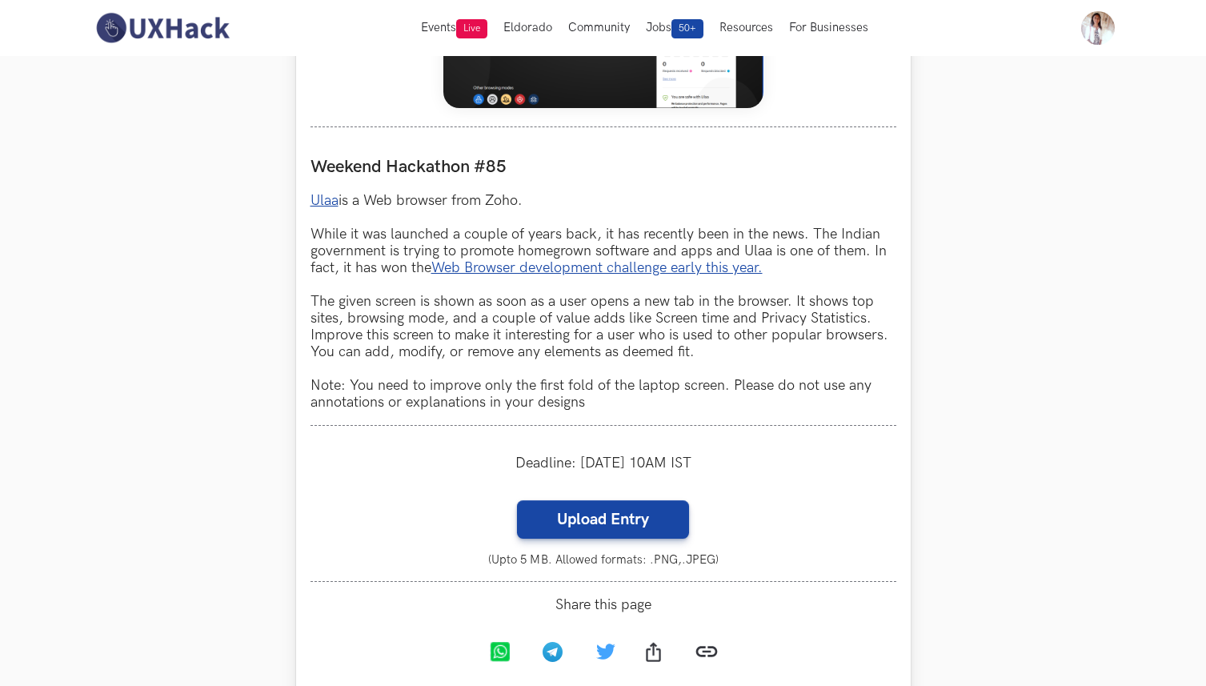
click at [442, 389] on p "Ulaa is a Web browser from Zoho. While it was launched a couple of years back, …" at bounding box center [603, 301] width 586 height 218
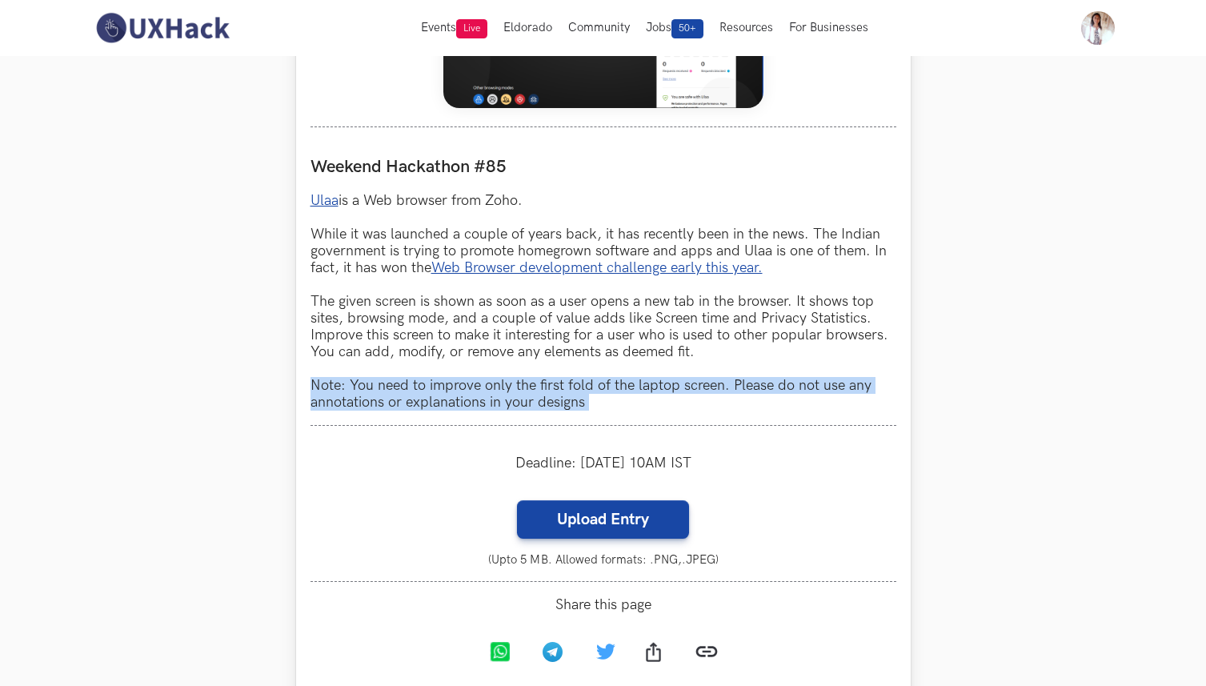
click at [447, 336] on p "Ulaa is a Web browser from Zoho. While it was launched a couple of years back, …" at bounding box center [603, 301] width 586 height 218
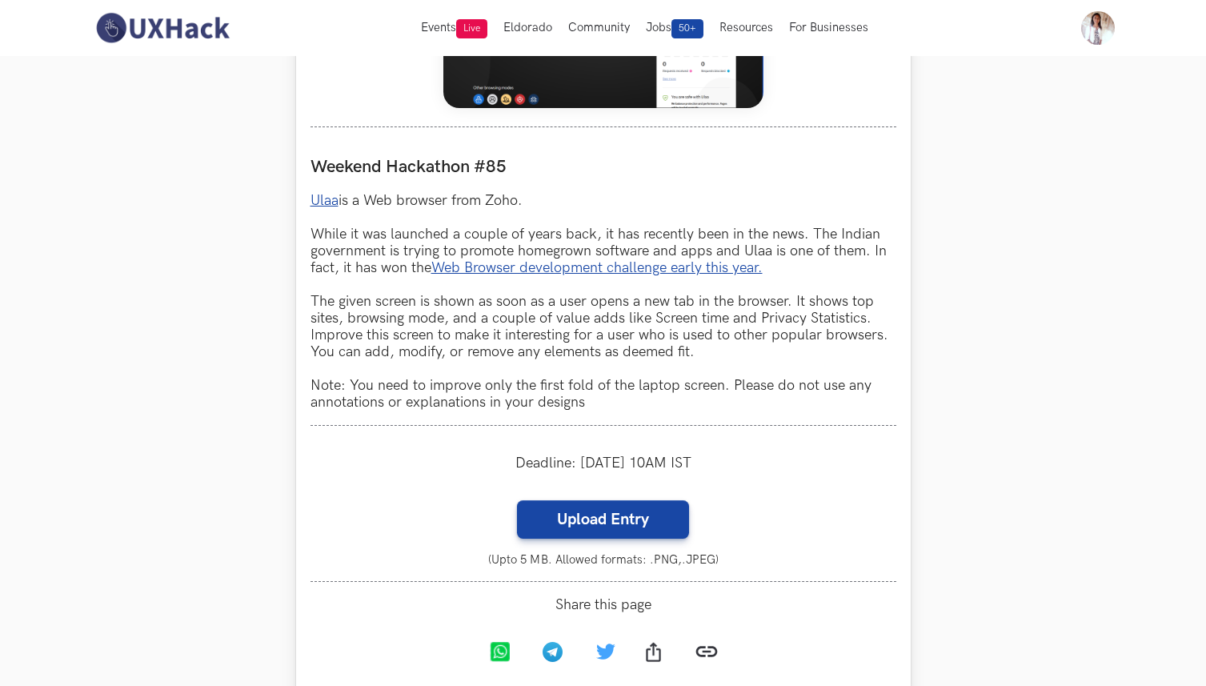
click at [447, 336] on p "Ulaa is a Web browser from Zoho. While it was launched a couple of years back, …" at bounding box center [603, 301] width 586 height 218
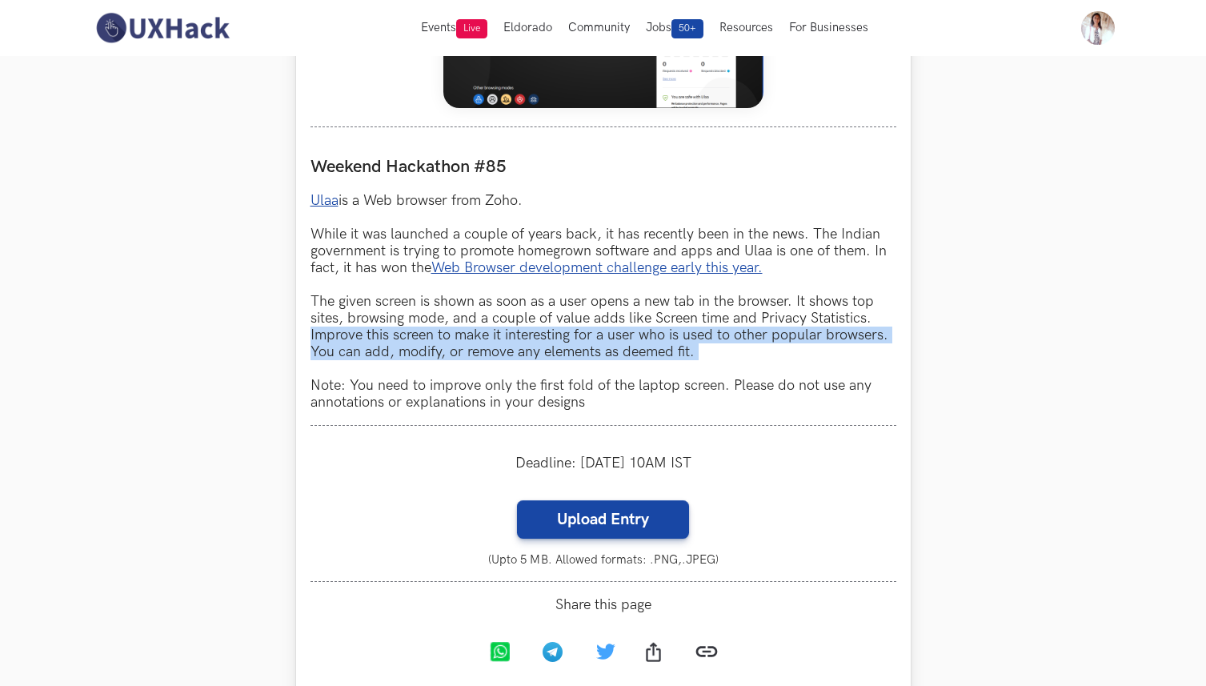
click at [441, 232] on p "Ulaa is a Web browser from Zoho. While it was launched a couple of years back, …" at bounding box center [603, 301] width 586 height 218
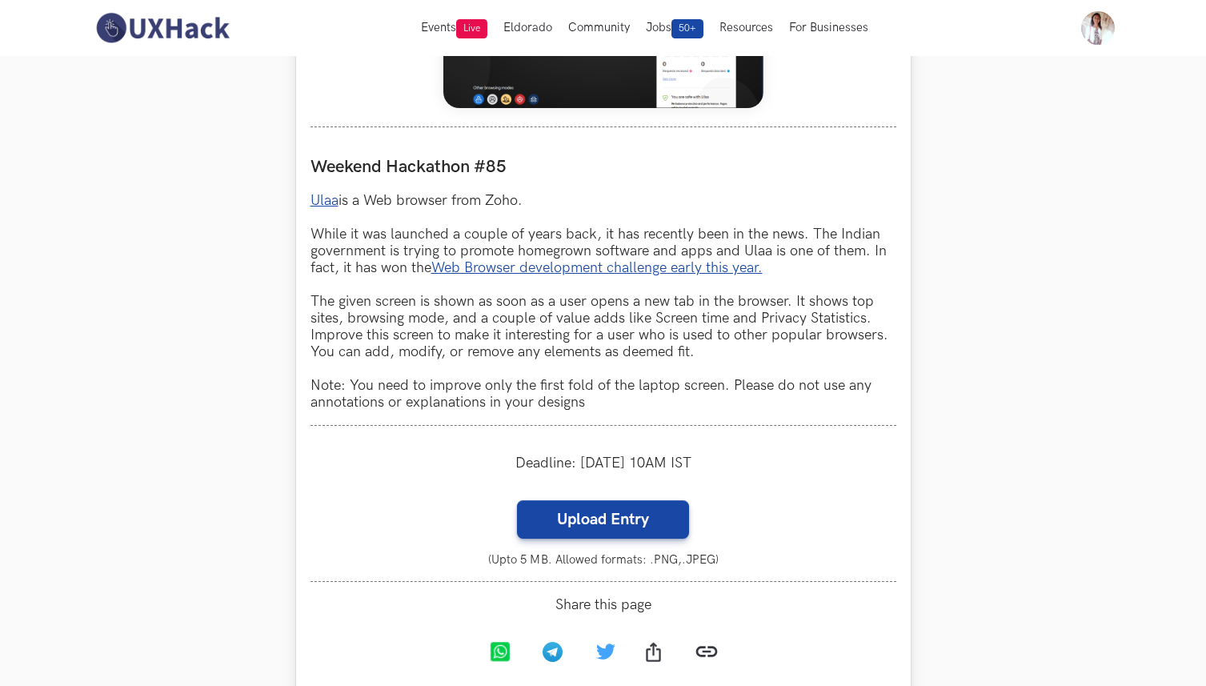
click at [441, 232] on p "Ulaa is a Web browser from Zoho. While it was launched a couple of years back, …" at bounding box center [603, 301] width 586 height 218
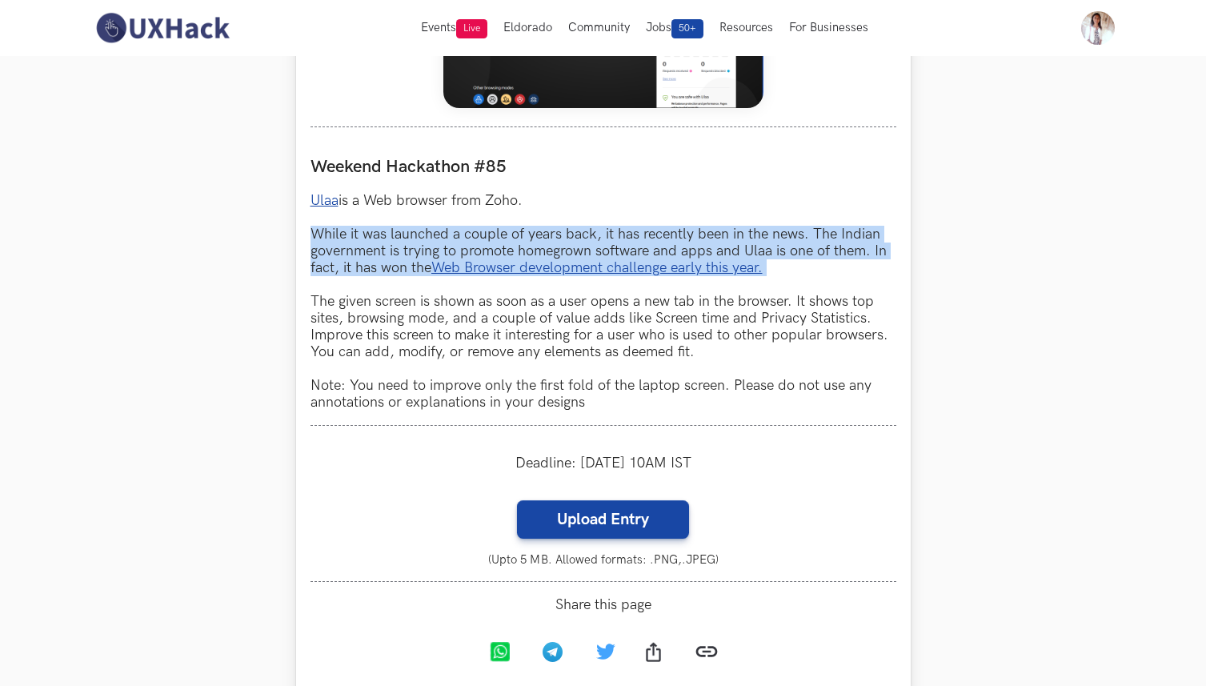
click at [430, 201] on p "Ulaa is a Web browser from Zoho. While it was launched a couple of years back, …" at bounding box center [603, 301] width 586 height 218
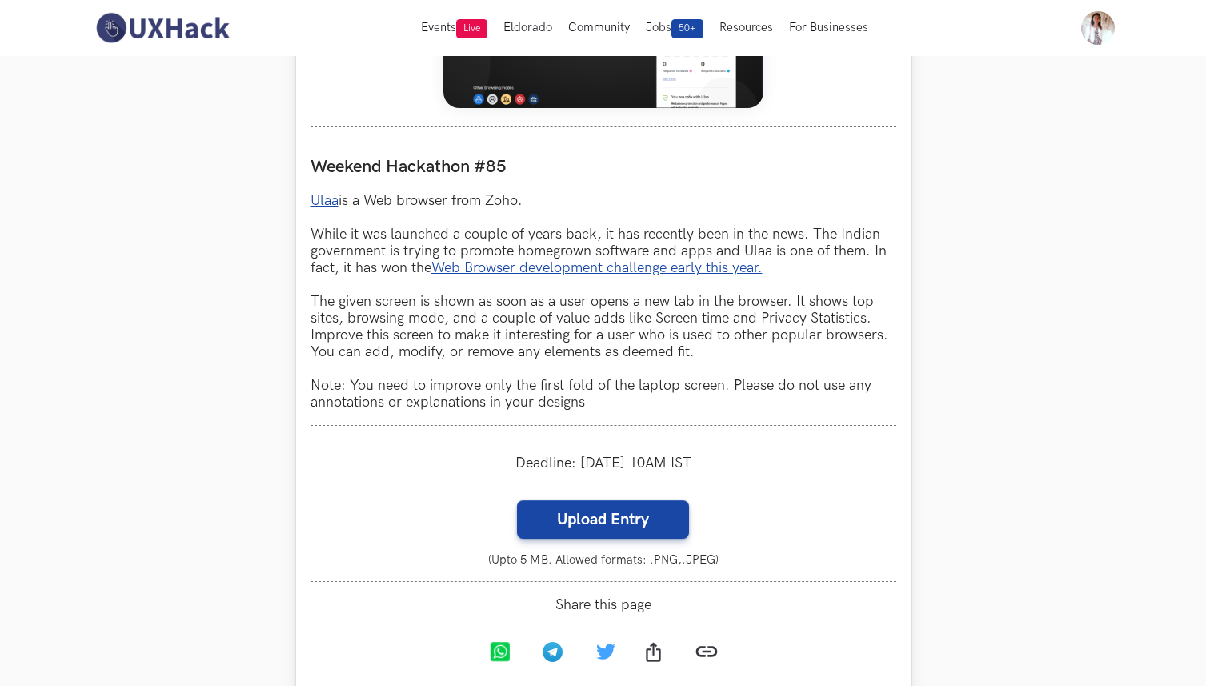
click at [430, 201] on p "Ulaa is a Web browser from Zoho. While it was launched a couple of years back, …" at bounding box center [603, 301] width 586 height 218
click at [414, 235] on p "Ulaa is a Web browser from Zoho. While it was launched a couple of years back, …" at bounding box center [603, 301] width 586 height 218
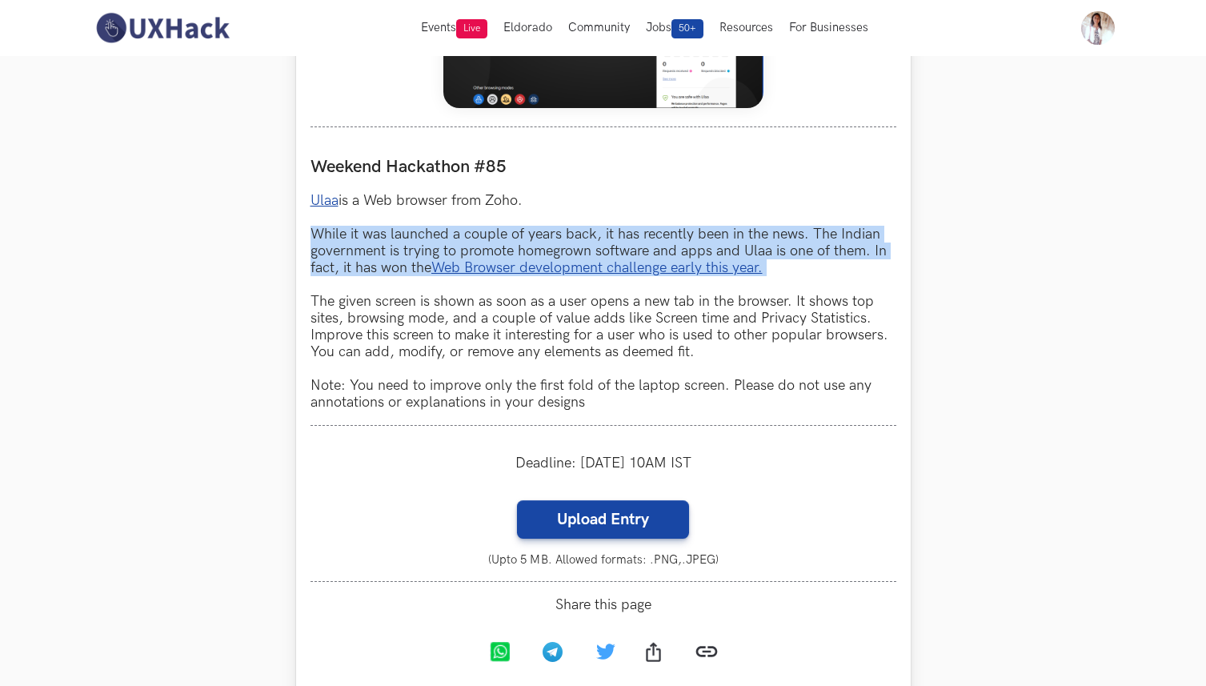
click at [398, 303] on p "Ulaa is a Web browser from Zoho. While it was launched a couple of years back, …" at bounding box center [603, 301] width 586 height 218
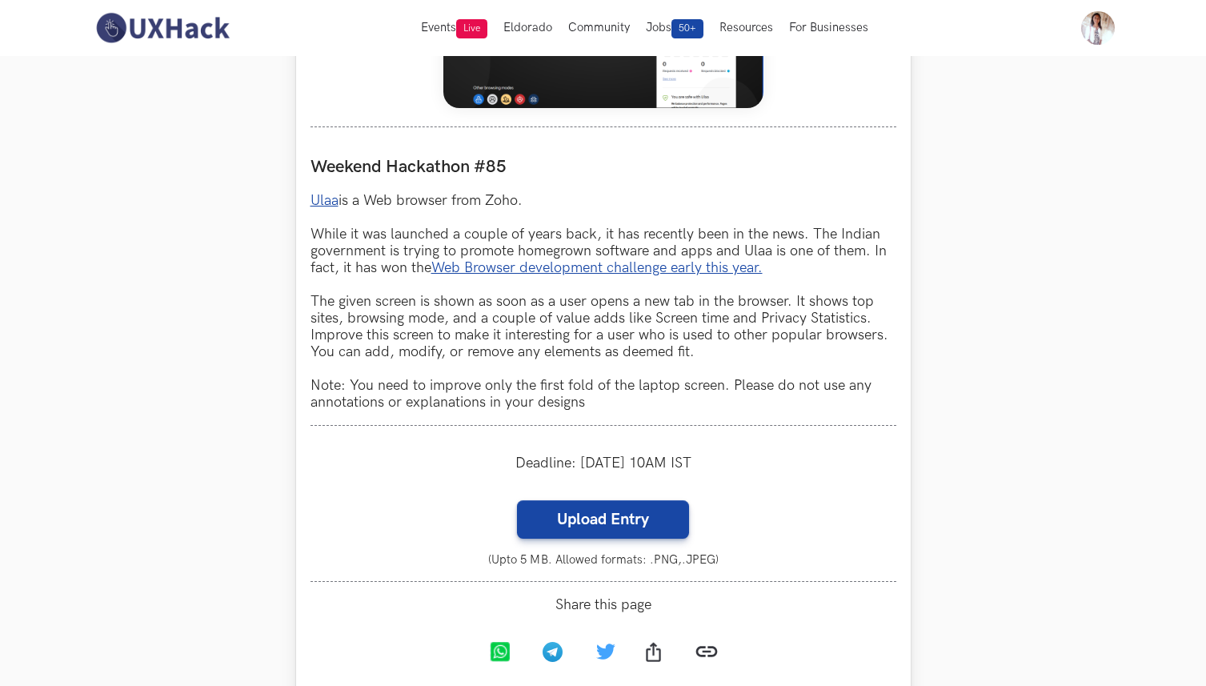
click at [398, 303] on p "Ulaa is a Web browser from Zoho. While it was launched a couple of years back, …" at bounding box center [603, 301] width 586 height 218
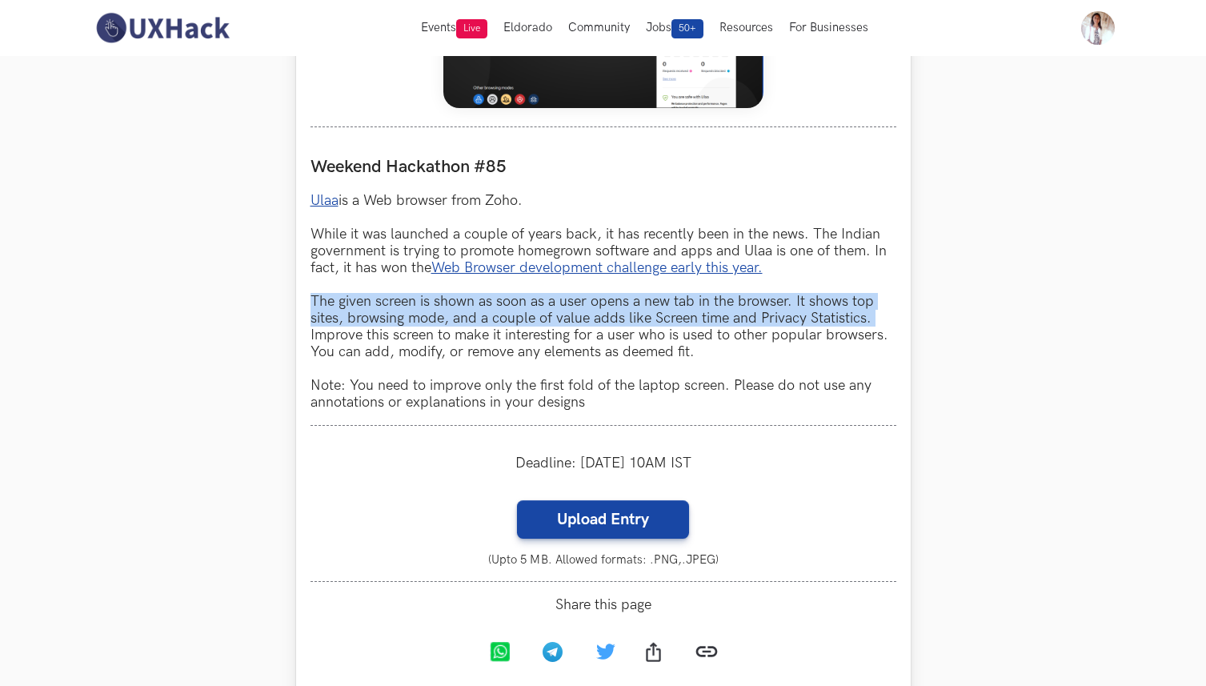
click at [398, 303] on p "Ulaa is a Web browser from Zoho. While it was launched a couple of years back, …" at bounding box center [603, 301] width 586 height 218
click at [394, 337] on p "Ulaa is a Web browser from Zoho. While it was launched a couple of years back, …" at bounding box center [603, 301] width 586 height 218
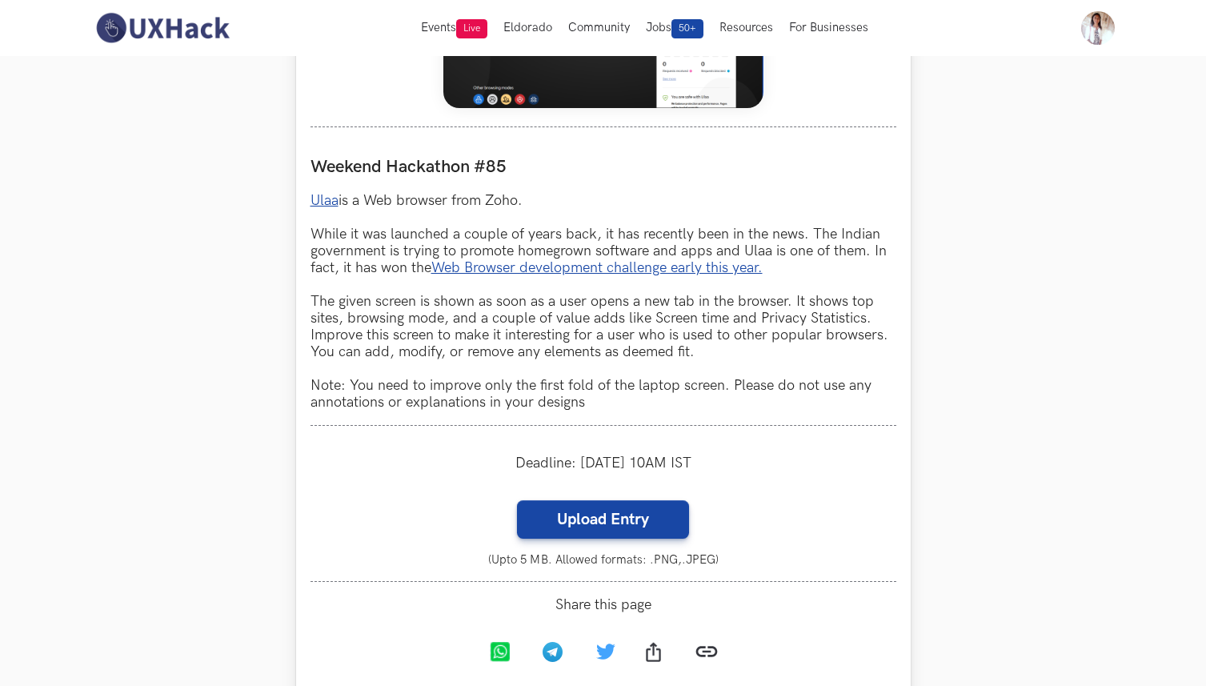
click at [394, 337] on p "Ulaa is a Web browser from Zoho. While it was launched a couple of years back, …" at bounding box center [603, 301] width 586 height 218
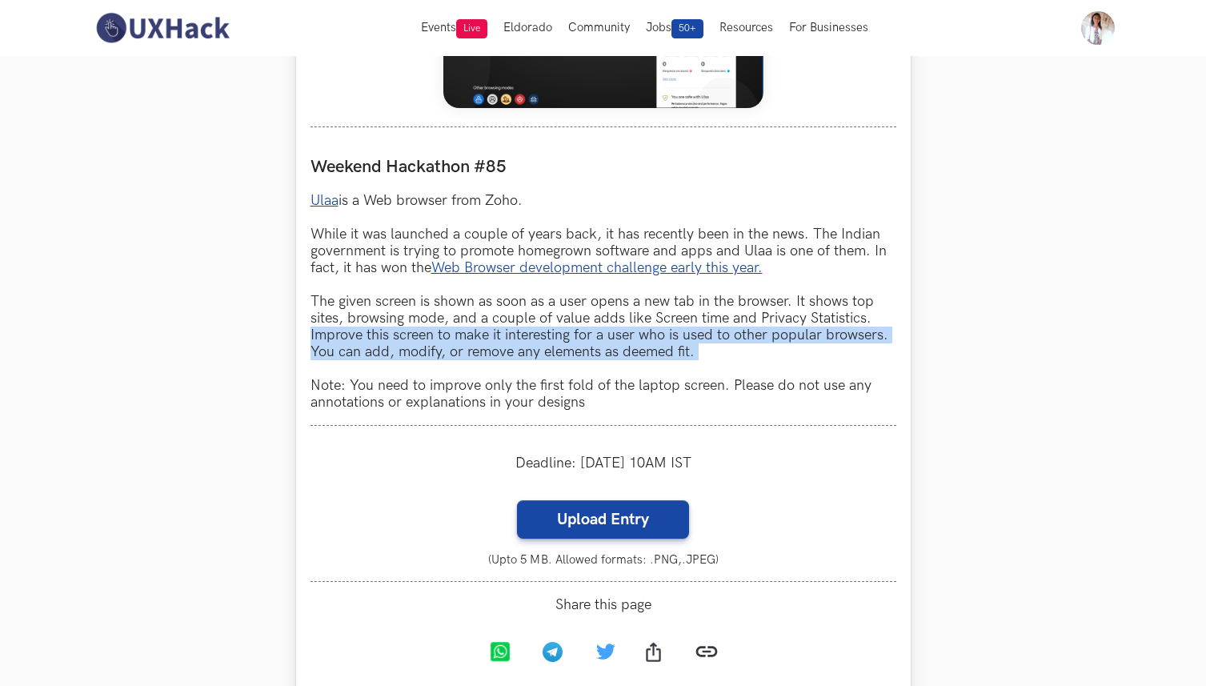
click at [396, 300] on p "Ulaa is a Web browser from Zoho. While it was launched a couple of years back, …" at bounding box center [603, 301] width 586 height 218
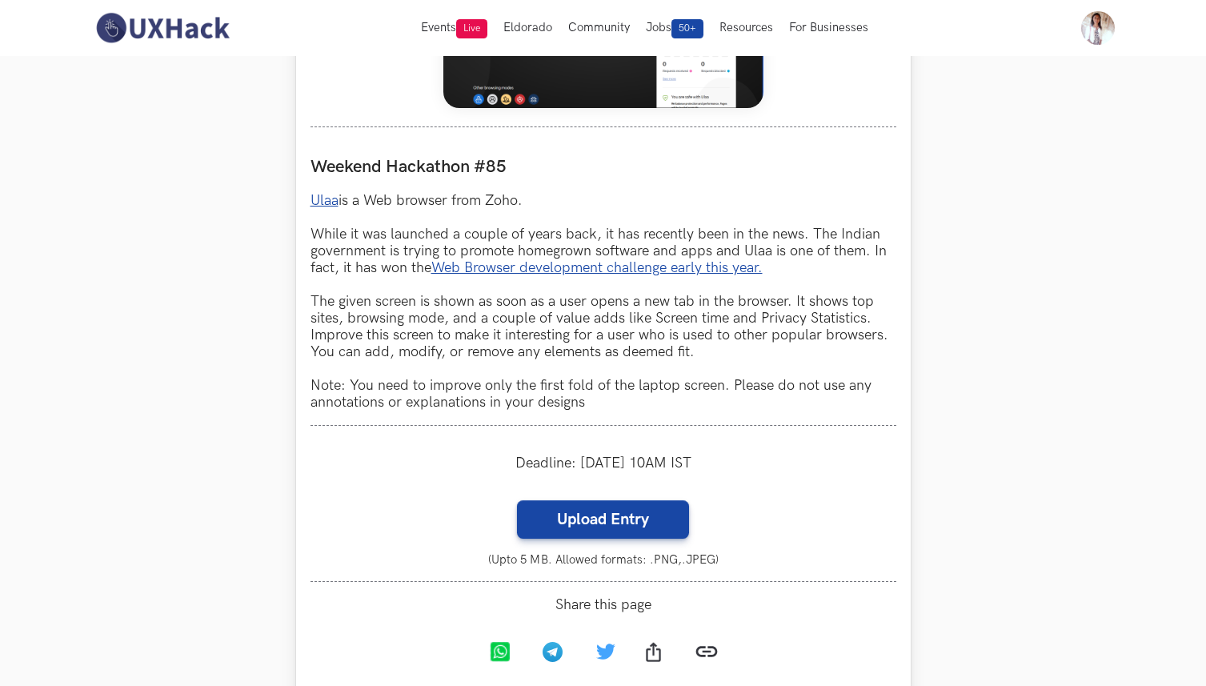
click at [396, 300] on p "Ulaa is a Web browser from Zoho. While it was launched a couple of years back, …" at bounding box center [603, 301] width 586 height 218
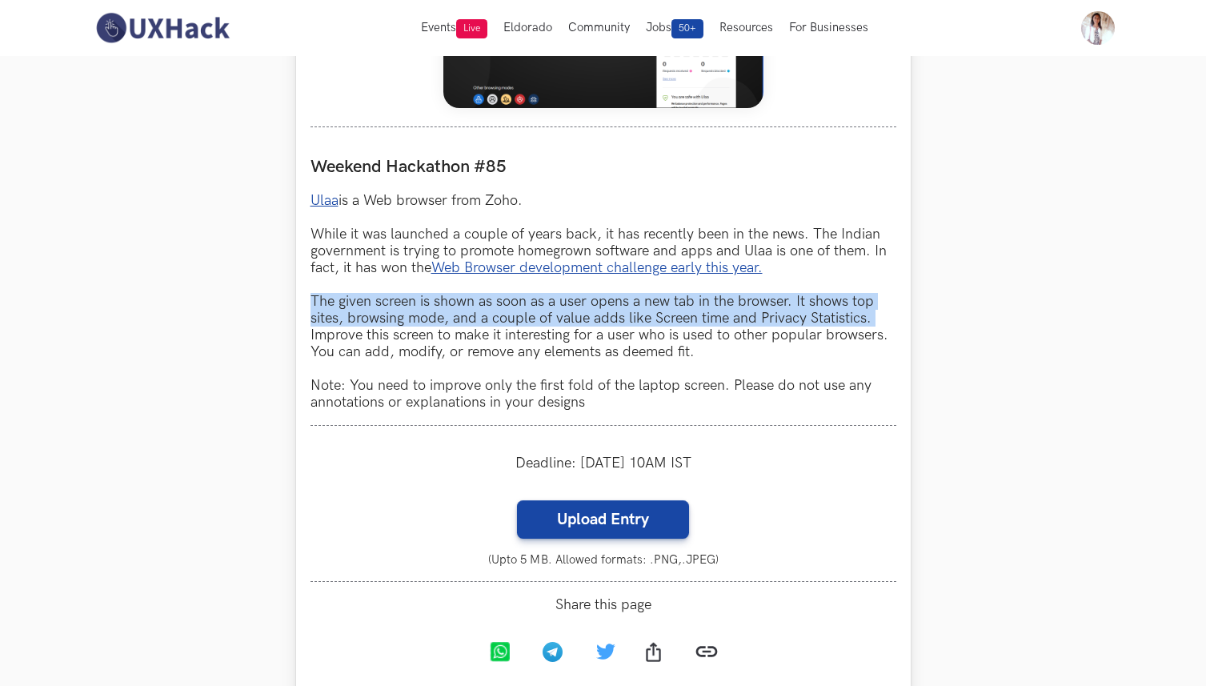
click at [401, 337] on p "Ulaa is a Web browser from Zoho. While it was launched a couple of years back, …" at bounding box center [603, 301] width 586 height 218
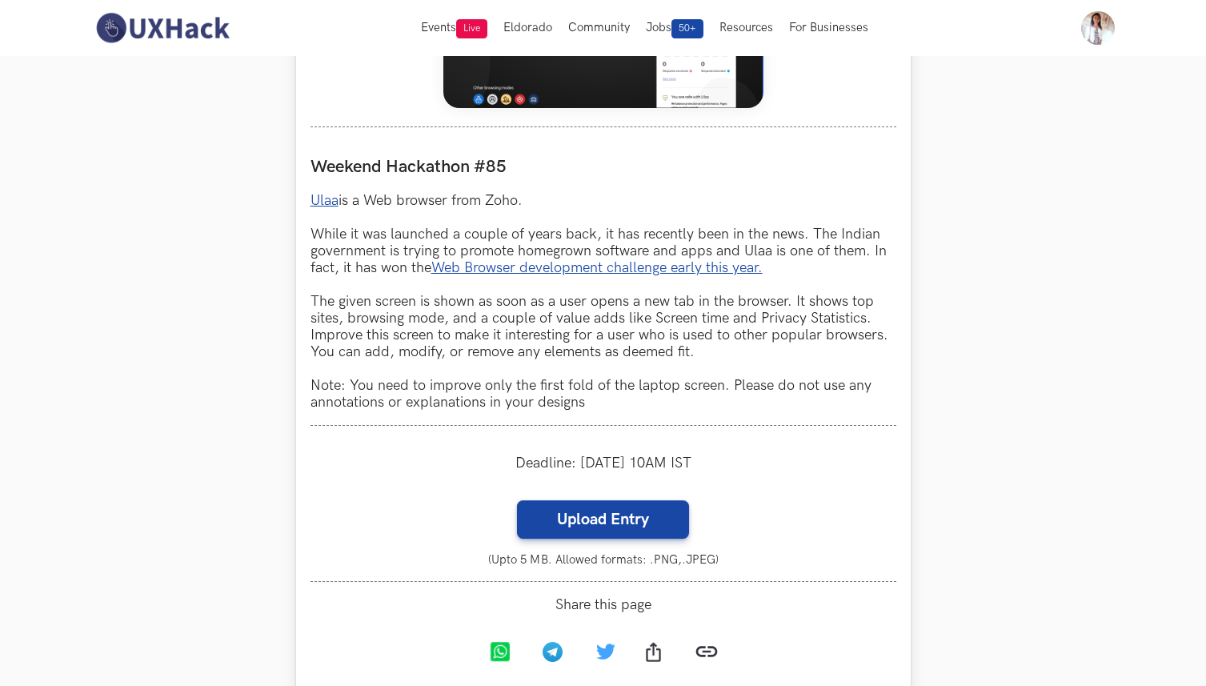
click at [401, 337] on p "Ulaa is a Web browser from Zoho. While it was launched a couple of years back, …" at bounding box center [603, 301] width 586 height 218
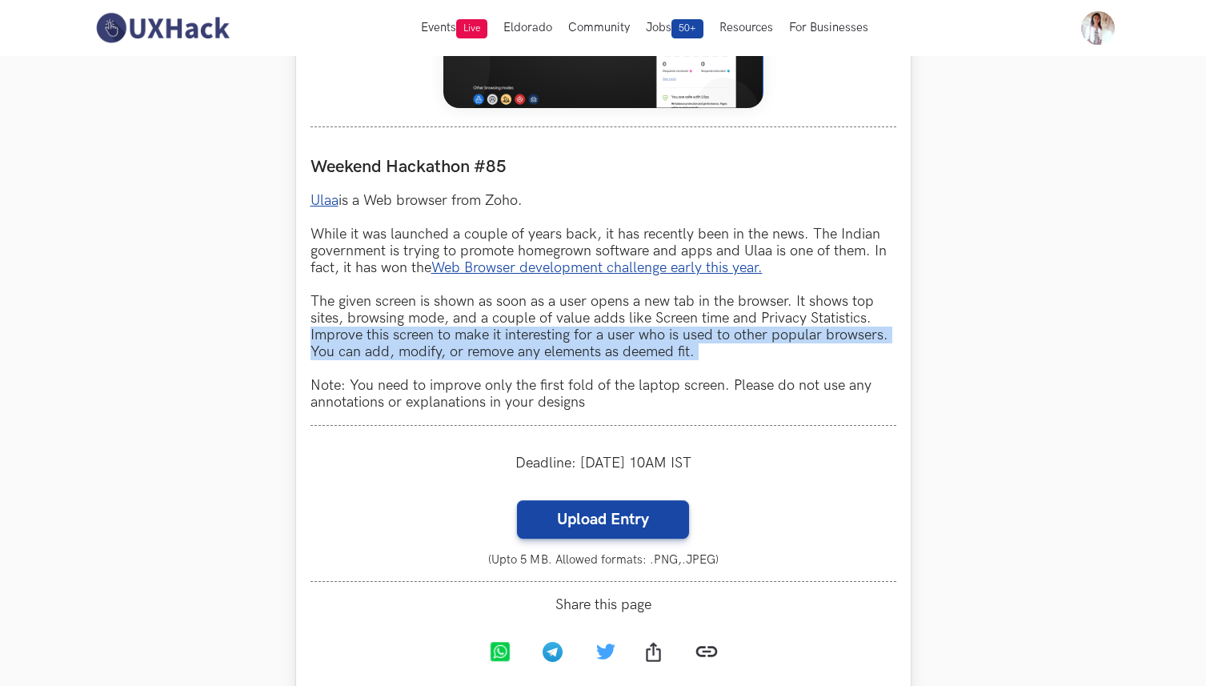
click at [397, 305] on p "Ulaa is a Web browser from Zoho. While it was launched a couple of years back, …" at bounding box center [603, 301] width 586 height 218
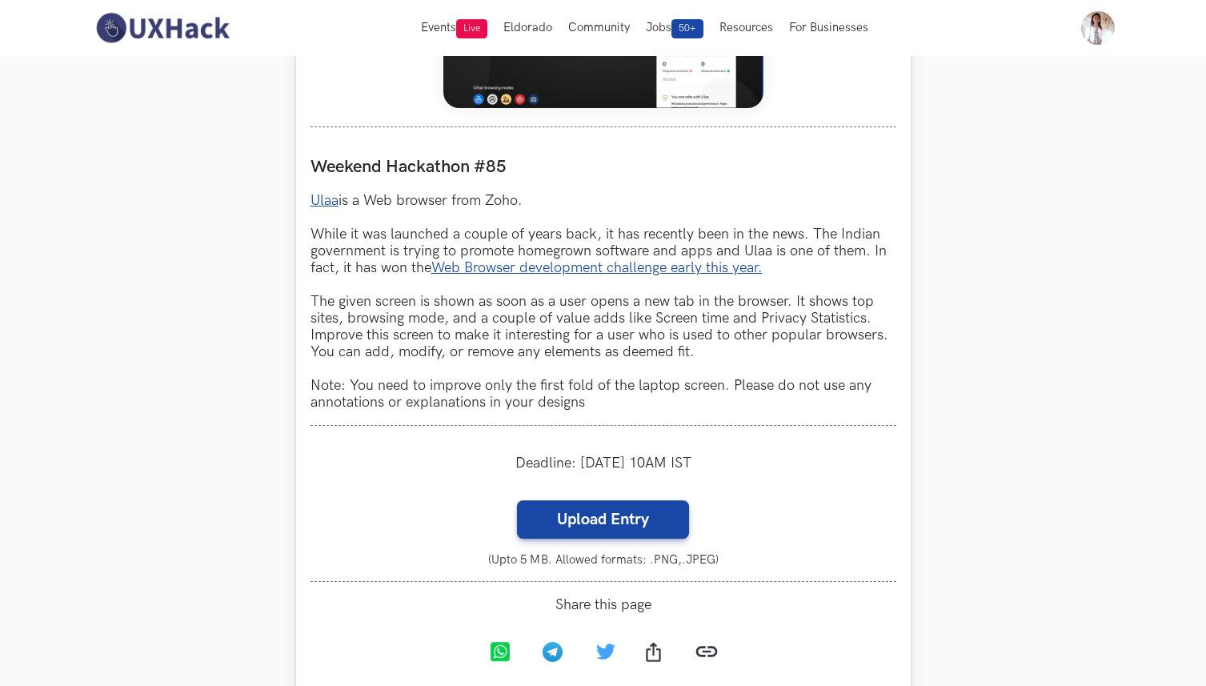
click at [397, 305] on p "Ulaa is a Web browser from Zoho. While it was launched a couple of years back, …" at bounding box center [603, 301] width 586 height 218
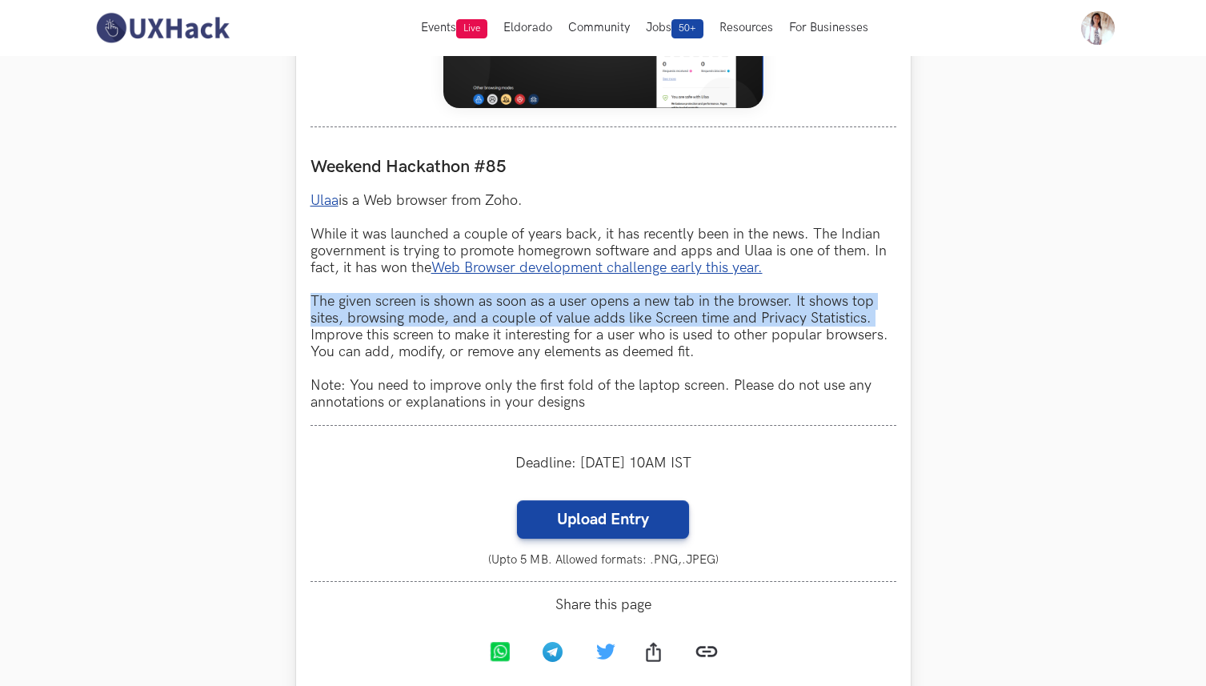
click at [404, 342] on p "Ulaa is a Web browser from Zoho. While it was launched a couple of years back, …" at bounding box center [603, 301] width 586 height 218
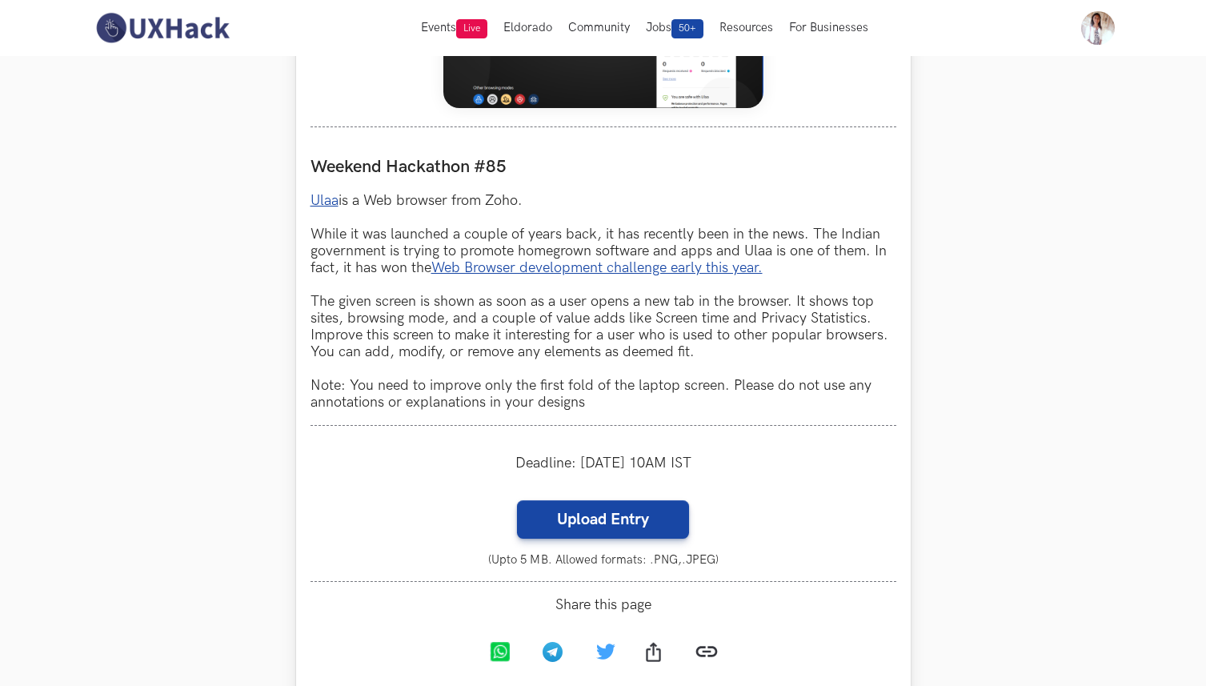
click at [404, 342] on p "Ulaa is a Web browser from Zoho. While it was launched a couple of years back, …" at bounding box center [603, 301] width 586 height 218
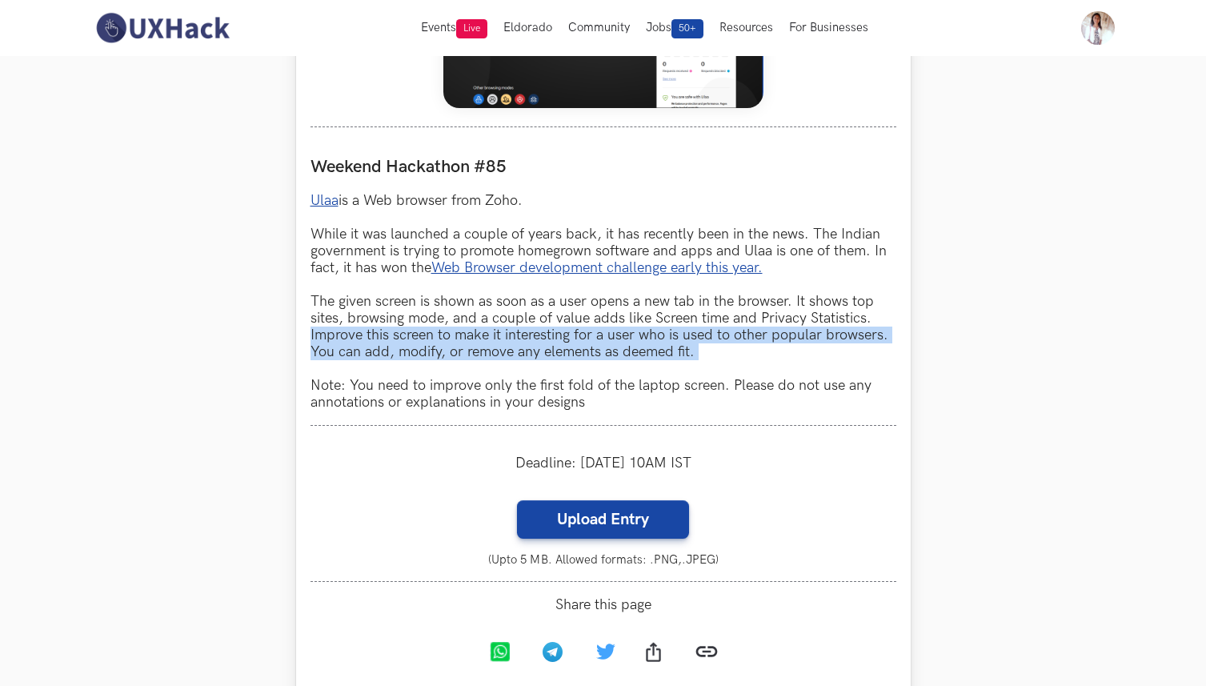
click at [405, 299] on p "Ulaa is a Web browser from Zoho. While it was launched a couple of years back, …" at bounding box center [603, 301] width 586 height 218
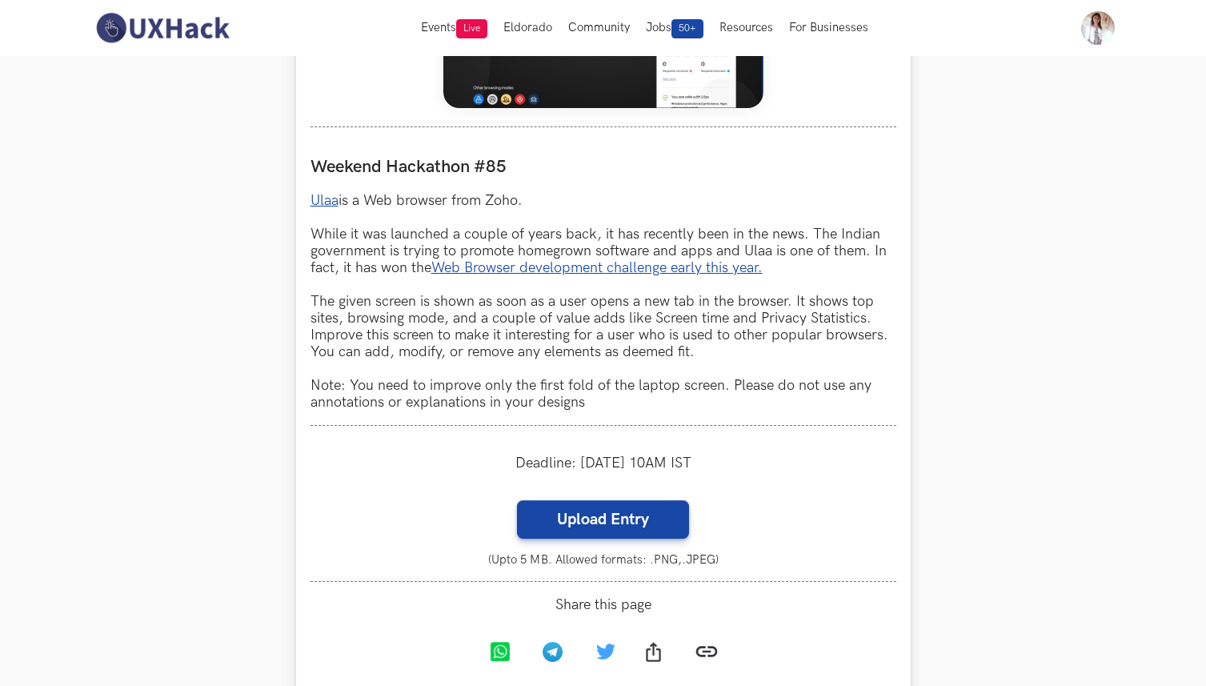
click at [405, 299] on p "Ulaa is a Web browser from Zoho. While it was launched a couple of years back, …" at bounding box center [603, 301] width 586 height 218
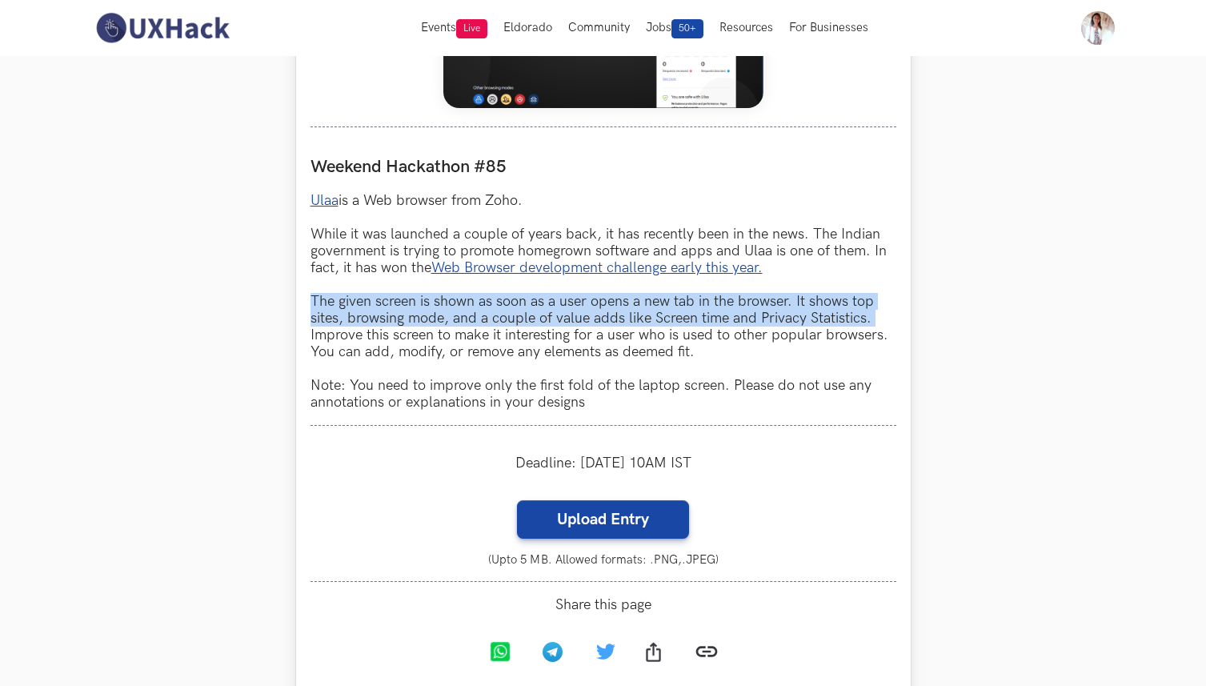
click at [426, 390] on p "Ulaa is a Web browser from Zoho. While it was launched a couple of years back, …" at bounding box center [603, 301] width 586 height 218
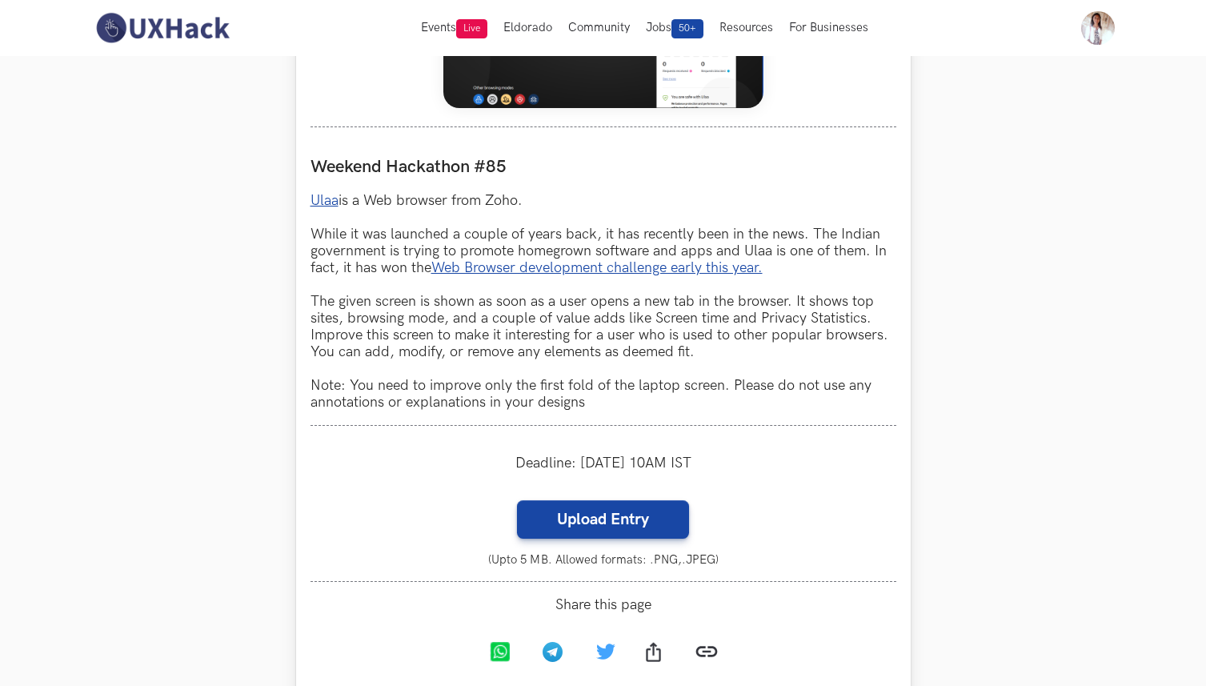
click at [426, 390] on p "Ulaa is a Web browser from Zoho. While it was launched a couple of years back, …" at bounding box center [603, 301] width 586 height 218
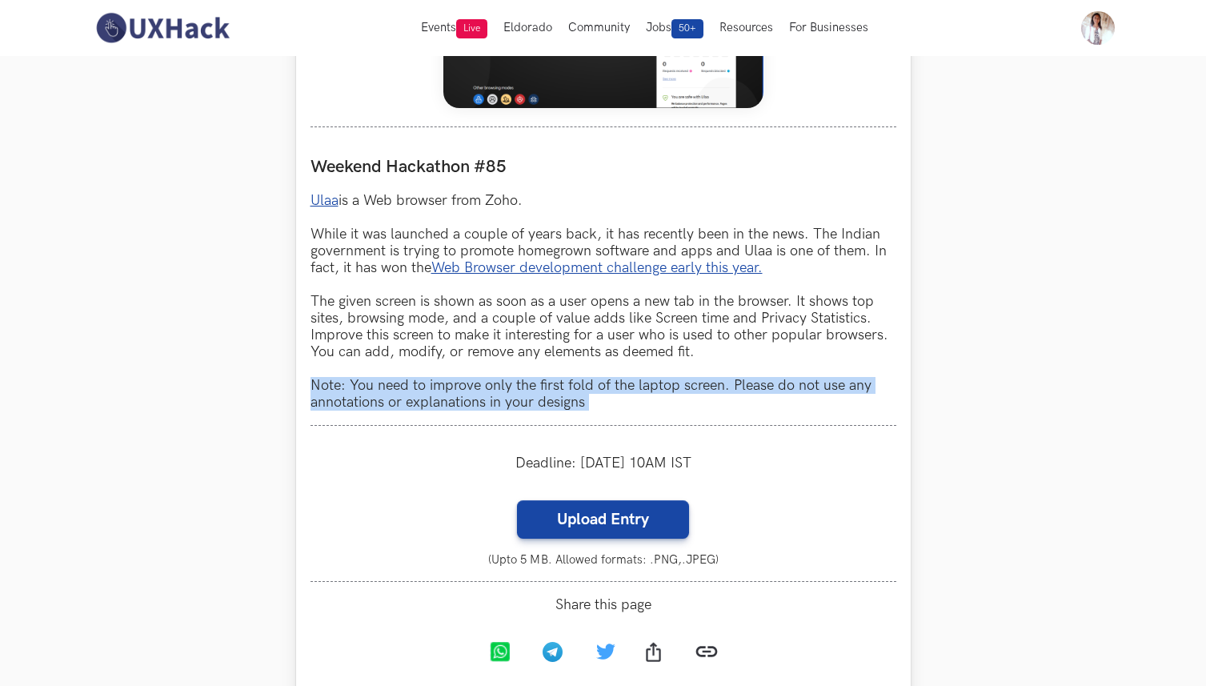
click at [429, 340] on p "Ulaa is a Web browser from Zoho. While it was launched a couple of years back, …" at bounding box center [603, 301] width 586 height 218
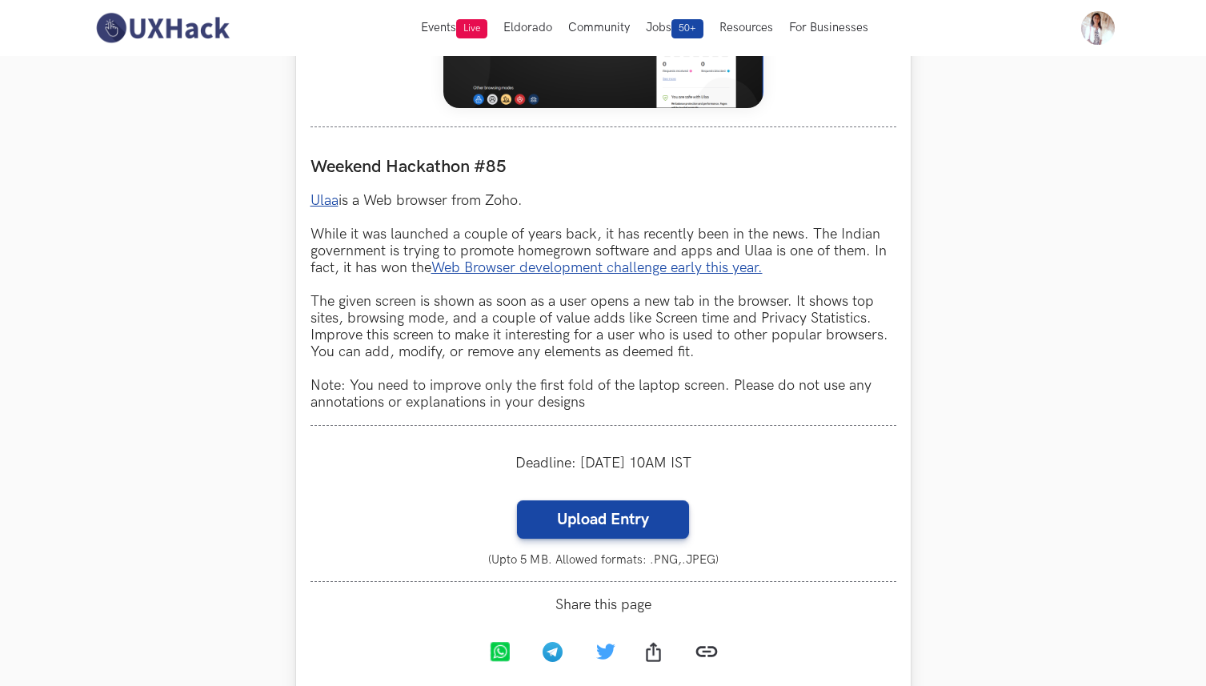
click at [429, 340] on p "Ulaa is a Web browser from Zoho. While it was launched a couple of years back, …" at bounding box center [603, 301] width 586 height 218
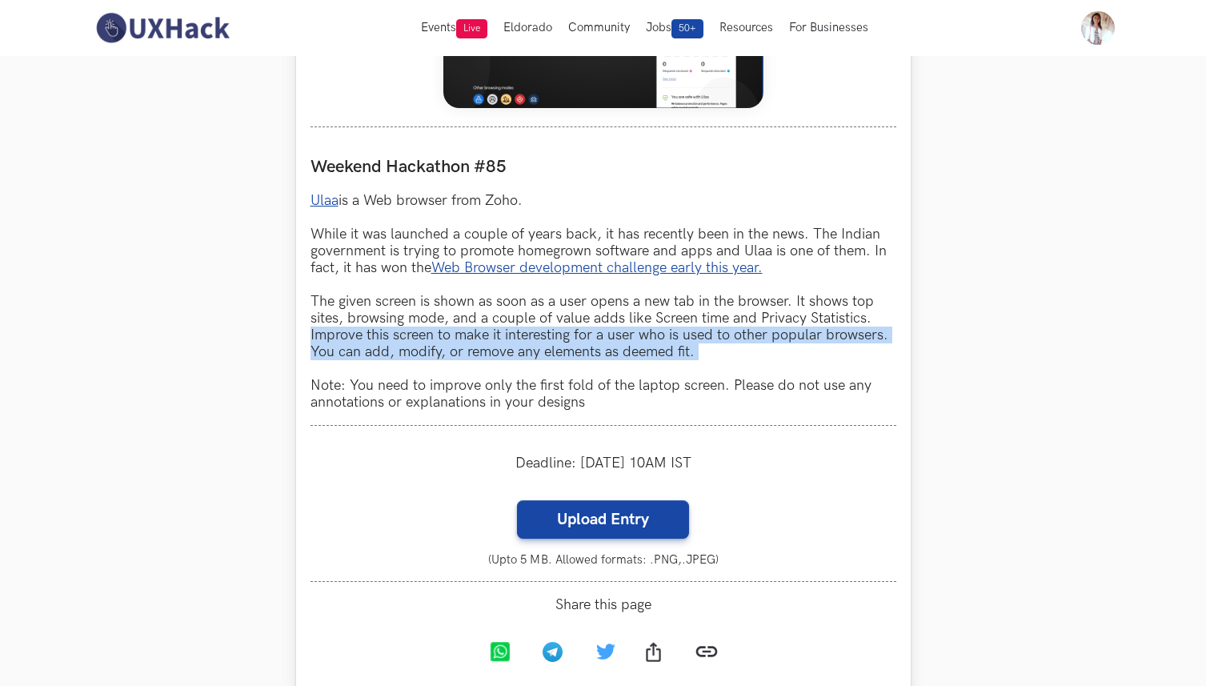
click at [417, 254] on p "Ulaa is a Web browser from Zoho. While it was launched a couple of years back, …" at bounding box center [603, 301] width 586 height 218
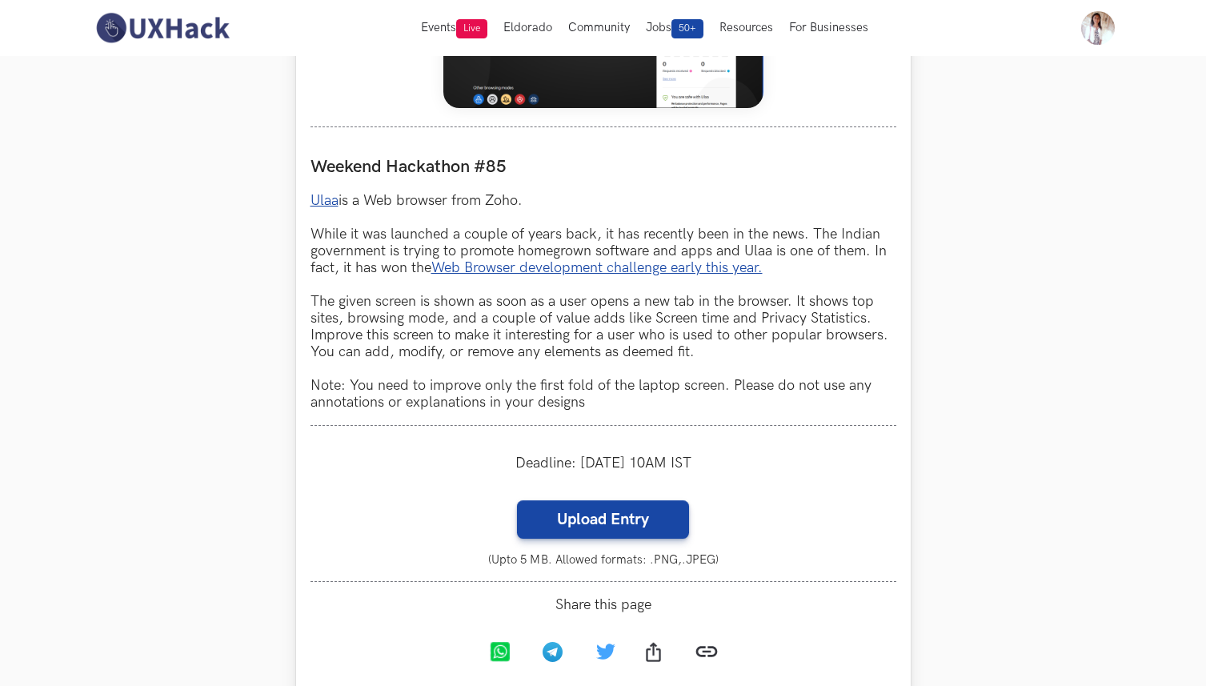
click at [417, 254] on p "Ulaa is a Web browser from Zoho. While it was launched a couple of years back, …" at bounding box center [603, 301] width 586 height 218
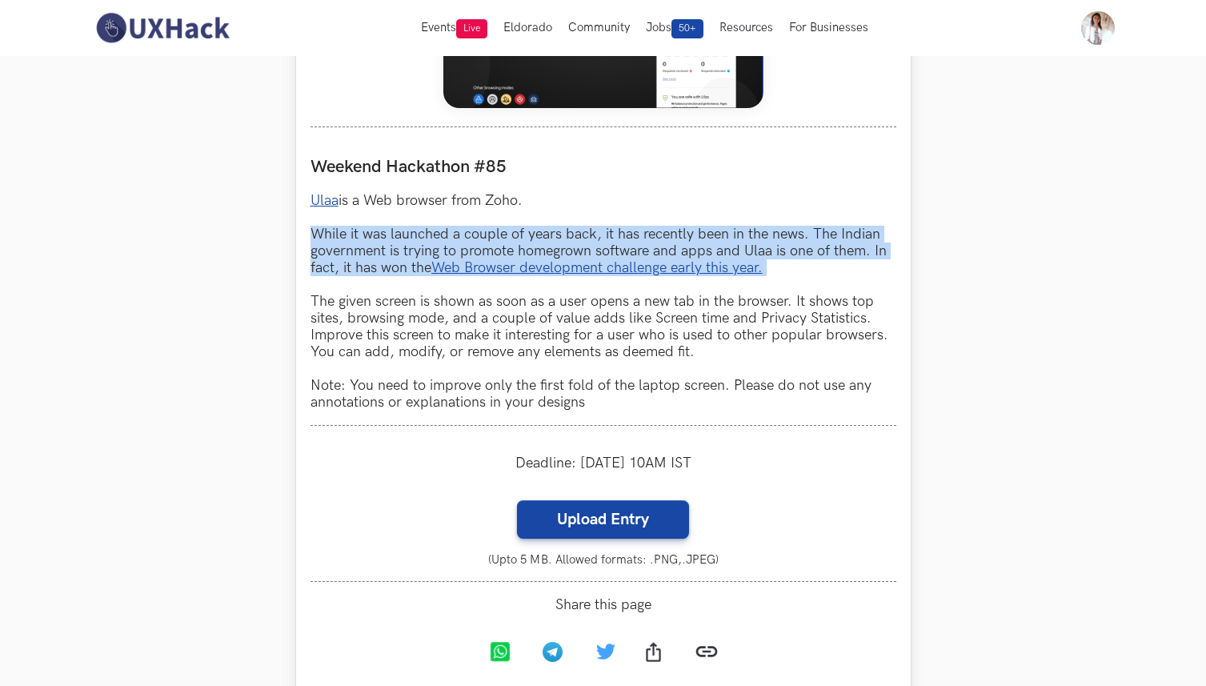
click at [414, 200] on p "Ulaa is a Web browser from Zoho. While it was launched a couple of years back, …" at bounding box center [603, 301] width 586 height 218
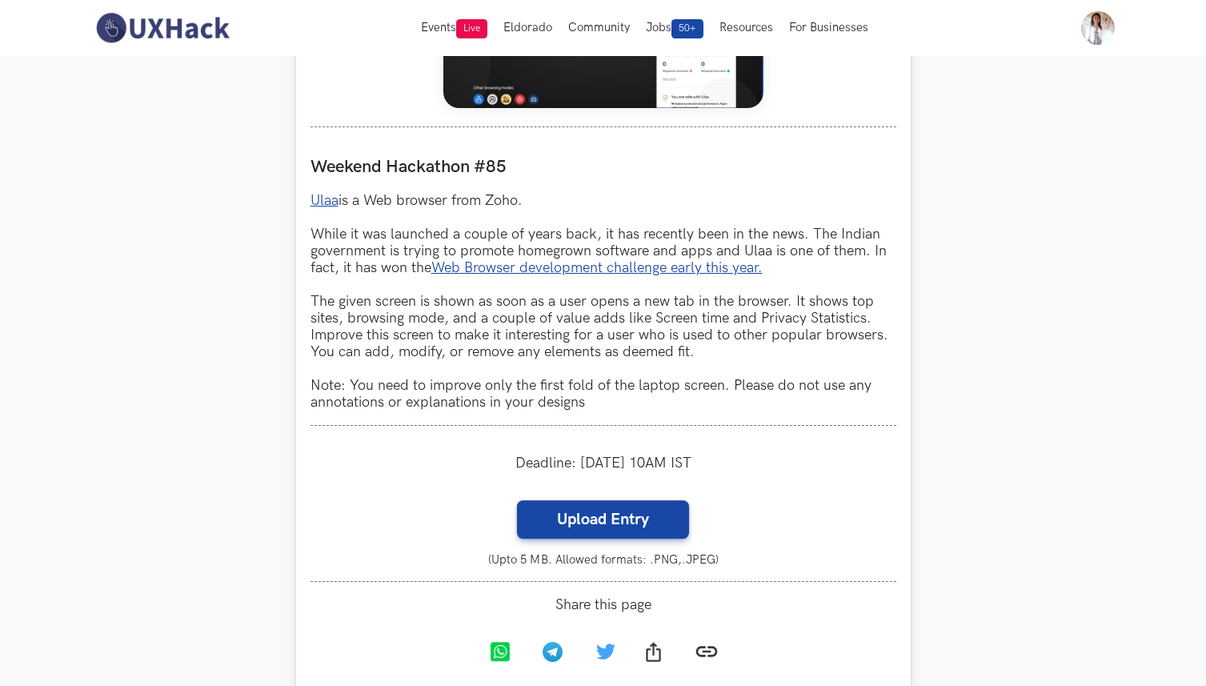
click at [414, 200] on p "Ulaa is a Web browser from Zoho. While it was launched a couple of years back, …" at bounding box center [603, 301] width 586 height 218
click at [400, 236] on p "Ulaa is a Web browser from Zoho. While it was launched a couple of years back, …" at bounding box center [603, 301] width 586 height 218
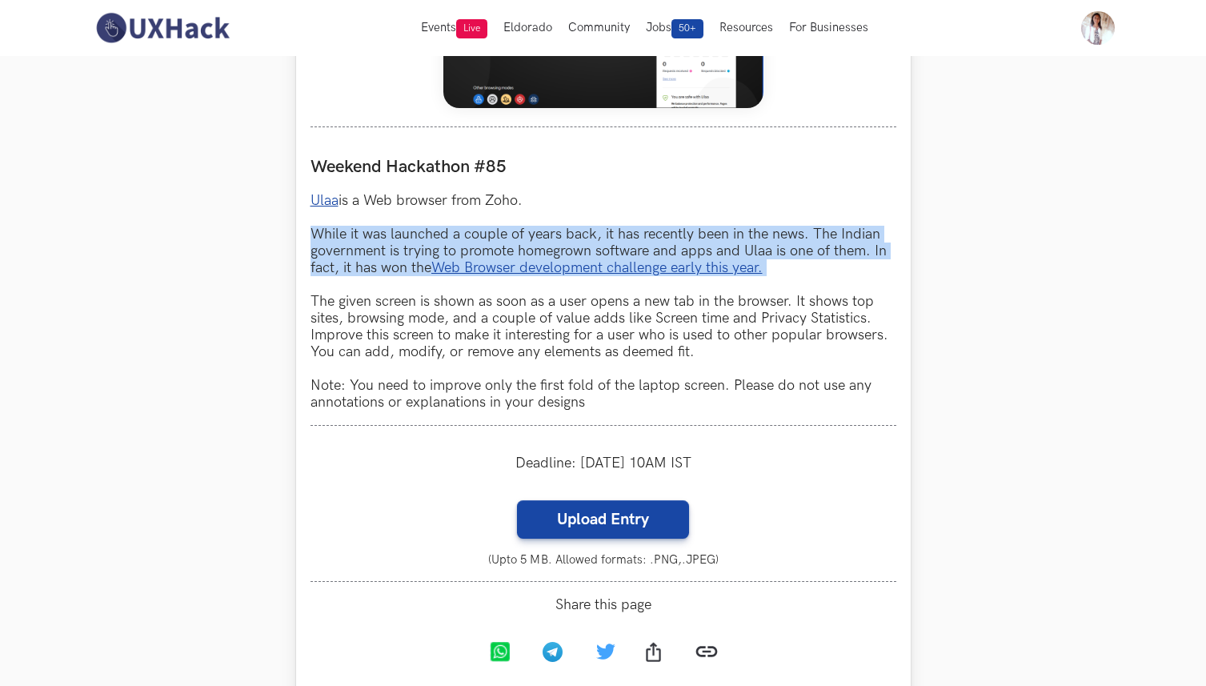
click at [400, 236] on p "Ulaa is a Web browser from Zoho. While it was launched a couple of years back, …" at bounding box center [603, 301] width 586 height 218
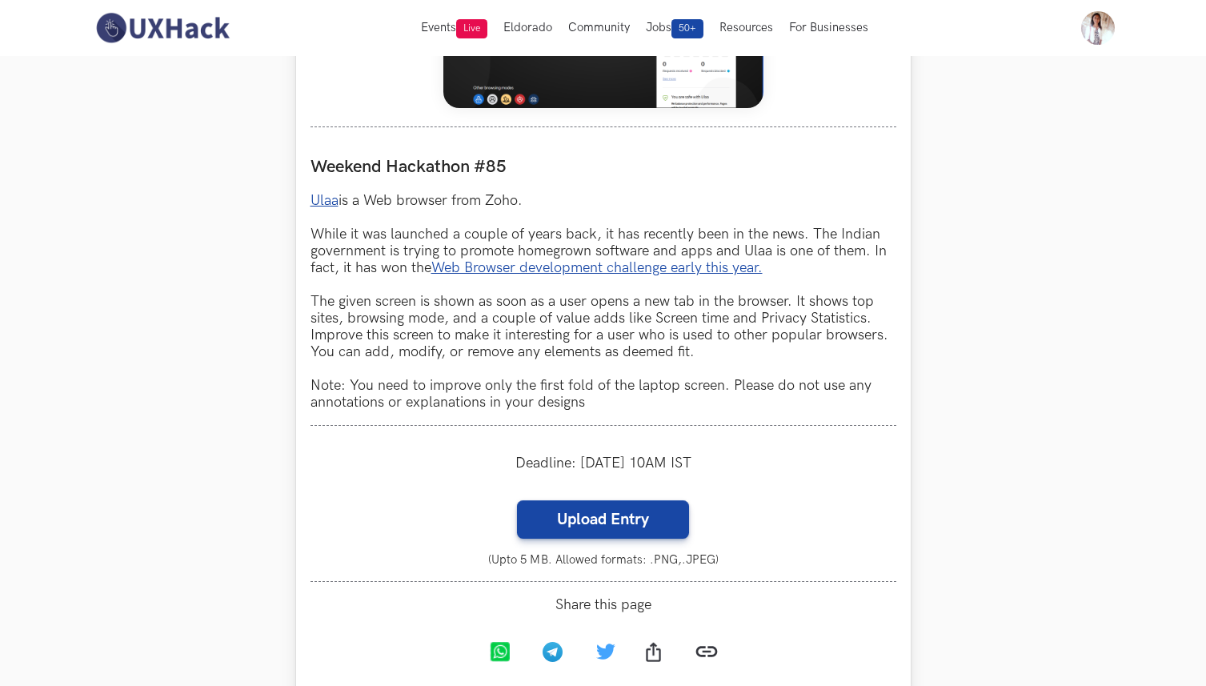
click at [400, 236] on p "Ulaa is a Web browser from Zoho. While it was launched a couple of years back, …" at bounding box center [603, 301] width 586 height 218
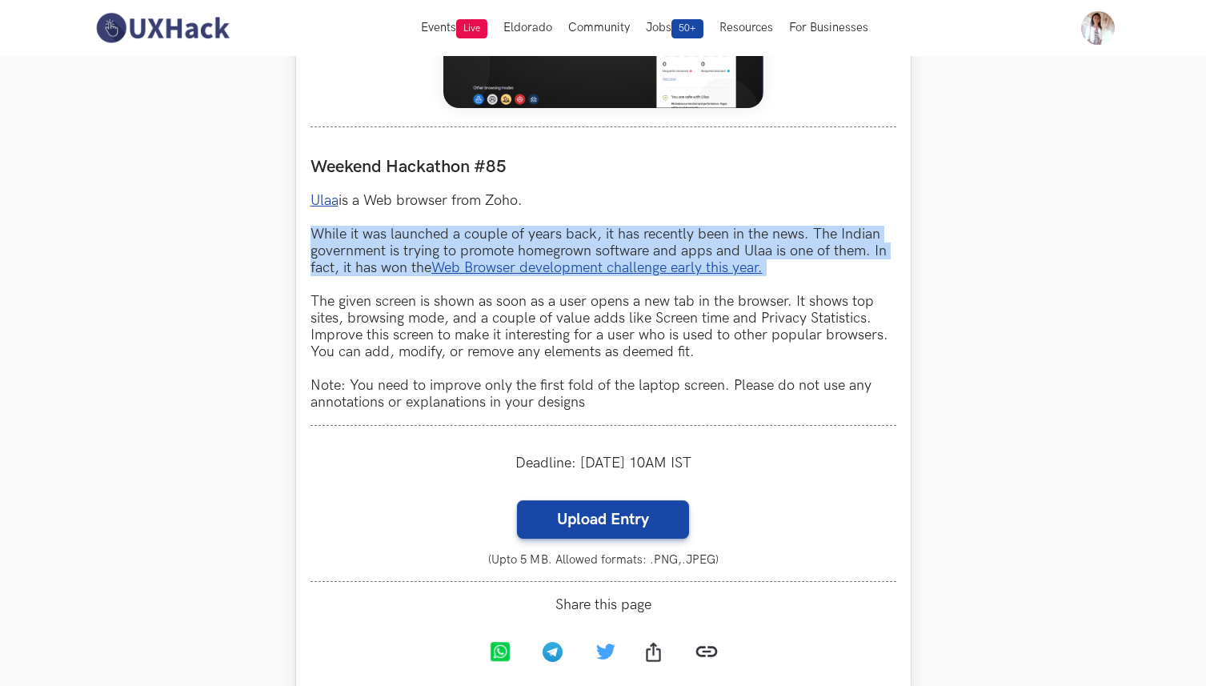
click at [400, 236] on p "Ulaa is a Web browser from Zoho. While it was launched a couple of years back, …" at bounding box center [603, 301] width 586 height 218
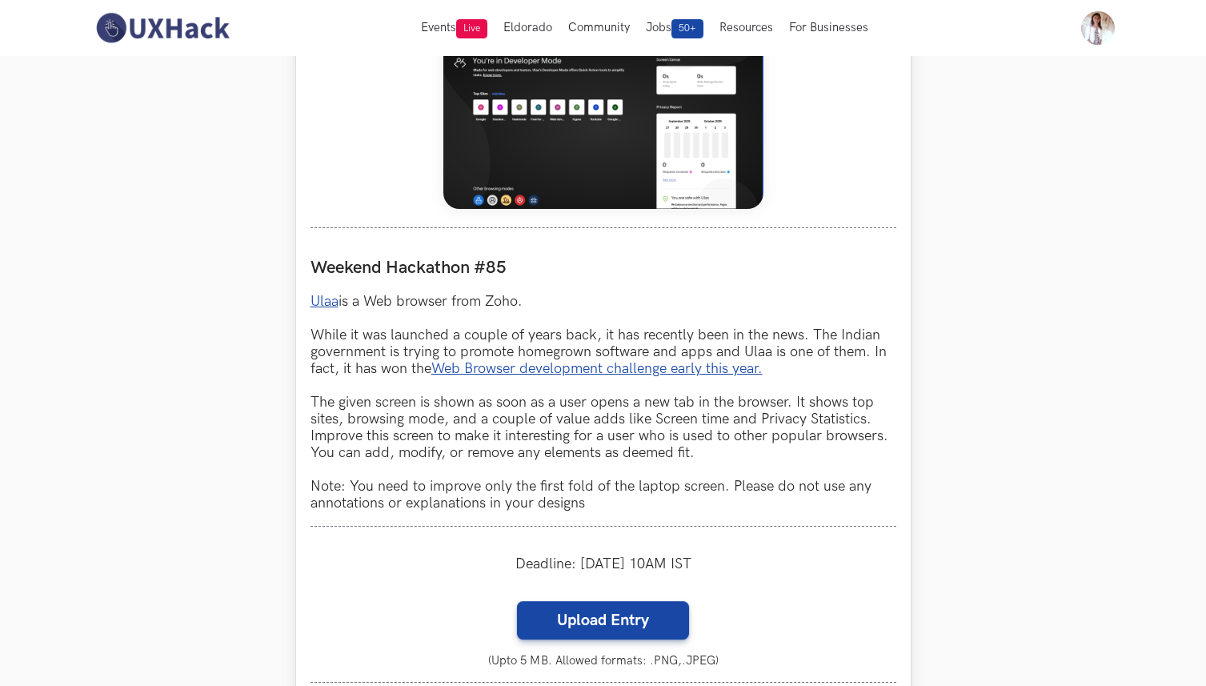
scroll to position [702, 0]
